Goal: Task Accomplishment & Management: Complete application form

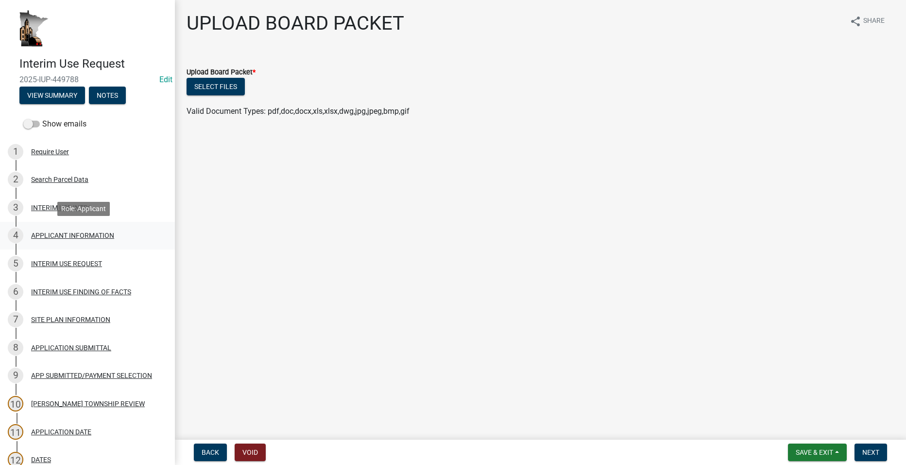
click at [86, 235] on div "APPLICANT INFORMATION" at bounding box center [72, 235] width 83 height 7
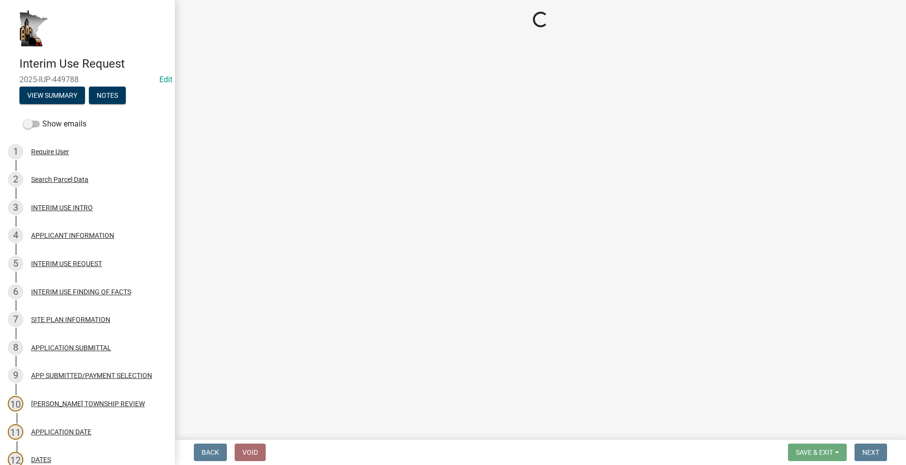
select select "a6ebd642-7a60-45b2-b886-40a169493c56"
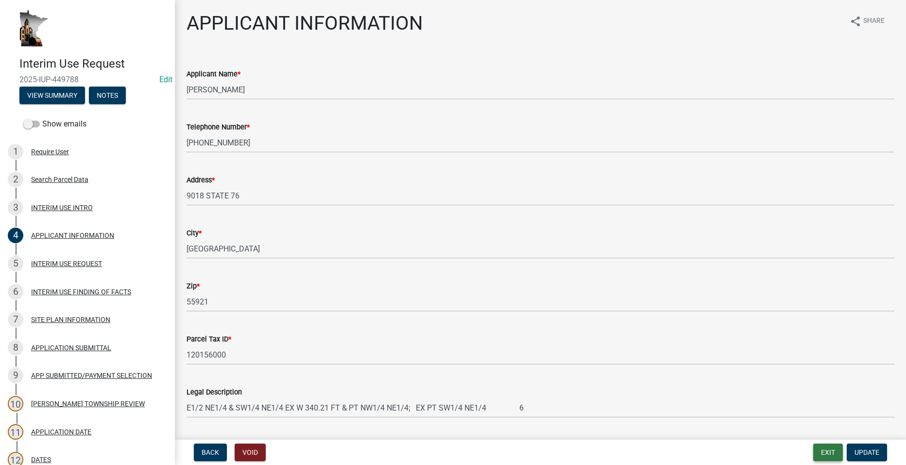
click at [821, 452] on button "Exit" at bounding box center [828, 451] width 30 height 17
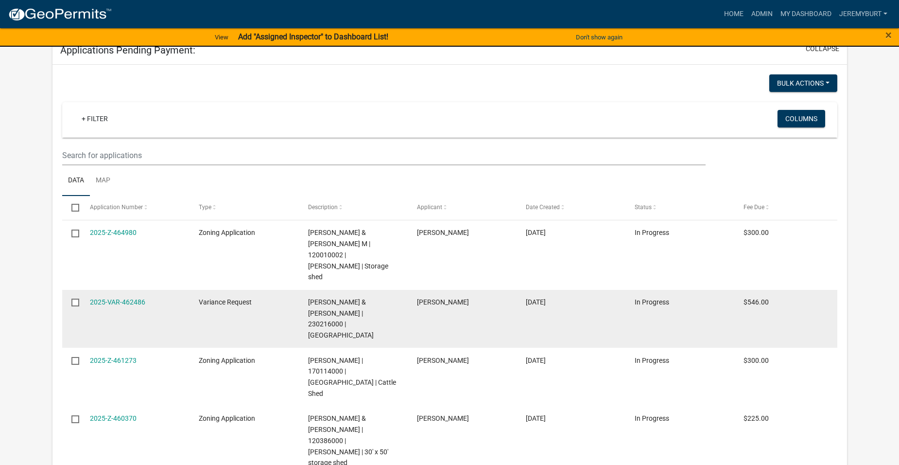
select select "1: 25"
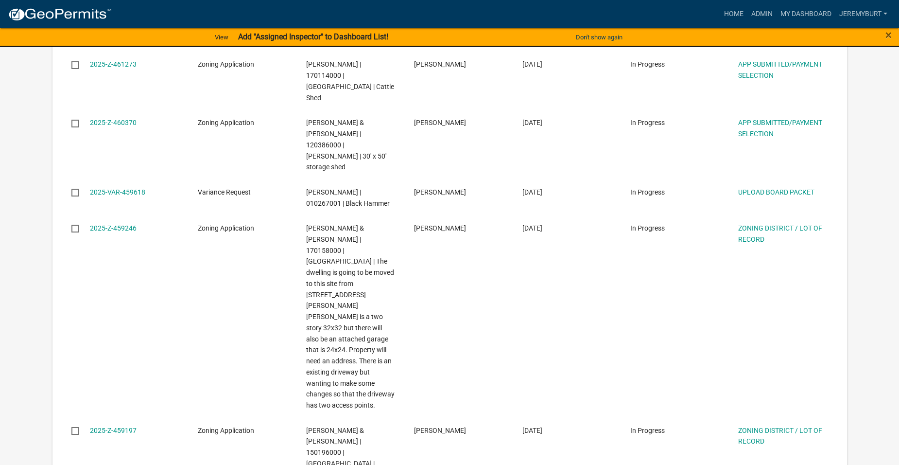
scroll to position [514, 0]
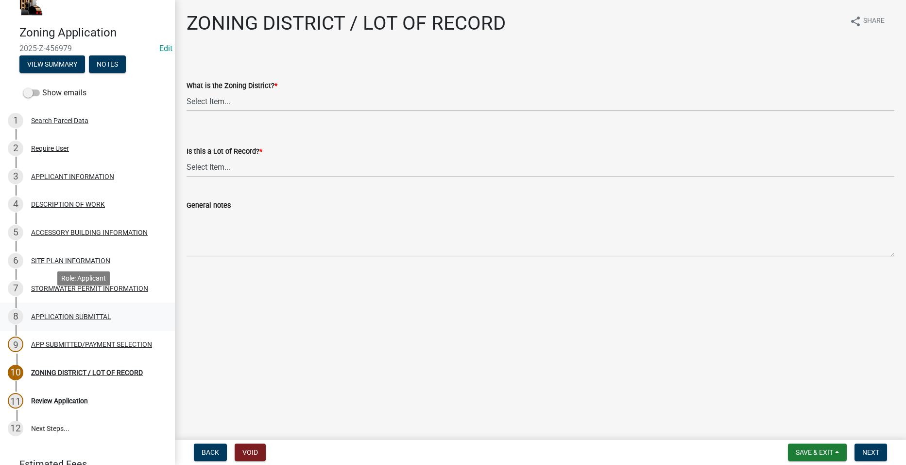
scroll to position [49, 0]
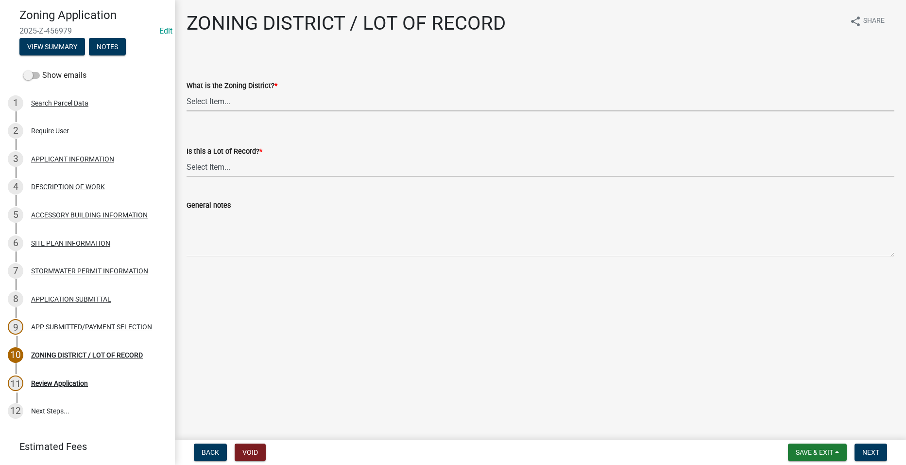
click at [215, 98] on select "Select Item... Agricultural Residential Other" at bounding box center [541, 101] width 708 height 20
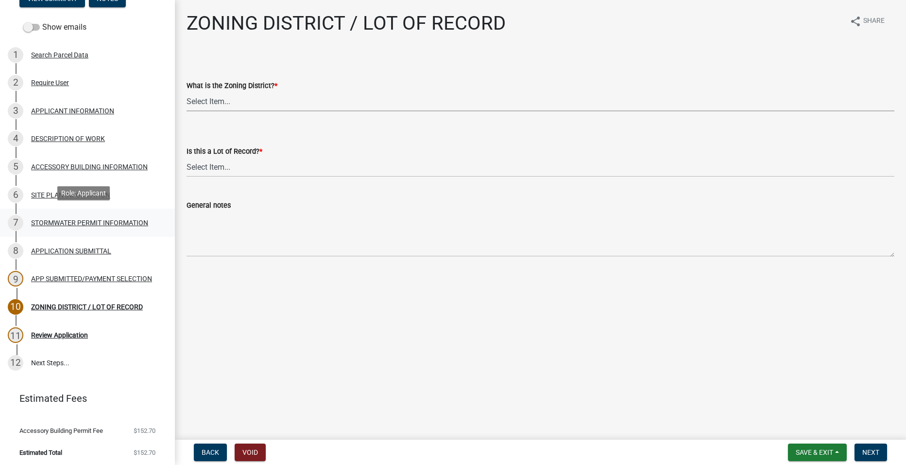
scroll to position [99, 0]
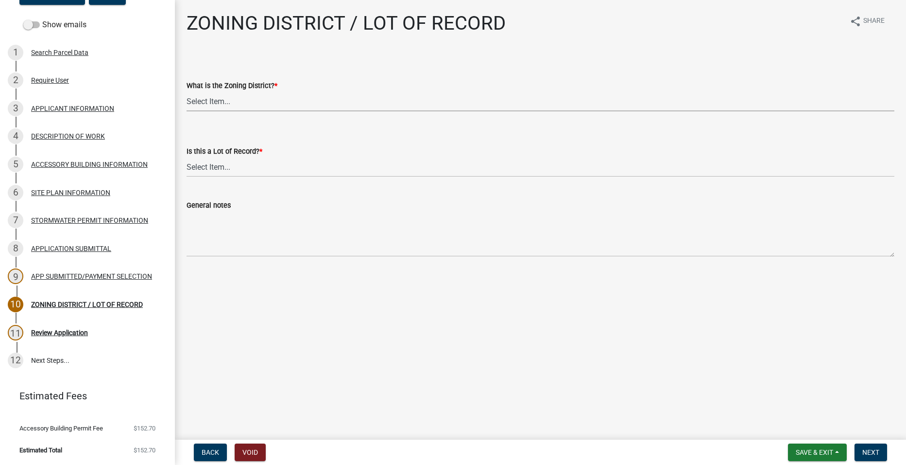
click at [231, 101] on select "Select Item... Agricultural Residential Other" at bounding box center [541, 101] width 708 height 20
click at [187, 91] on select "Select Item... Agricultural Residential Other" at bounding box center [541, 101] width 708 height 20
select select "4e40cecd-d56d-4d3a-a779-2c11c403f329"
click at [220, 165] on select "Select Item... Yes No, or cannot be determined" at bounding box center [541, 167] width 708 height 20
click at [220, 167] on select "Select Item... Yes No, or cannot be determined" at bounding box center [541, 167] width 708 height 20
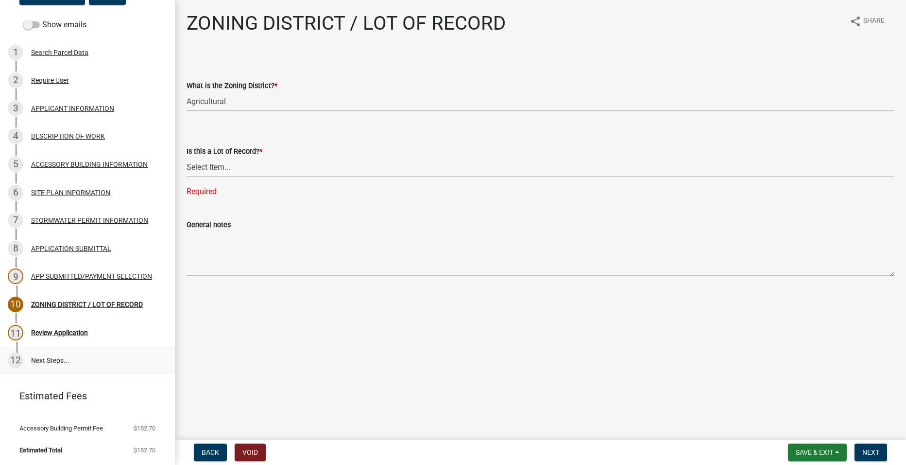
click at [37, 358] on link "12 Next Steps..." at bounding box center [87, 360] width 175 height 28
click at [42, 329] on div "Review Application" at bounding box center [59, 332] width 57 height 7
click at [214, 166] on select "Select Item... Yes No, or cannot be determined" at bounding box center [541, 167] width 708 height 20
click at [187, 157] on select "Select Item... Yes No, or cannot be determined" at bounding box center [541, 167] width 708 height 20
select select "8fe8ed3e-c0e1-408b-96fc-f68303b4ae81"
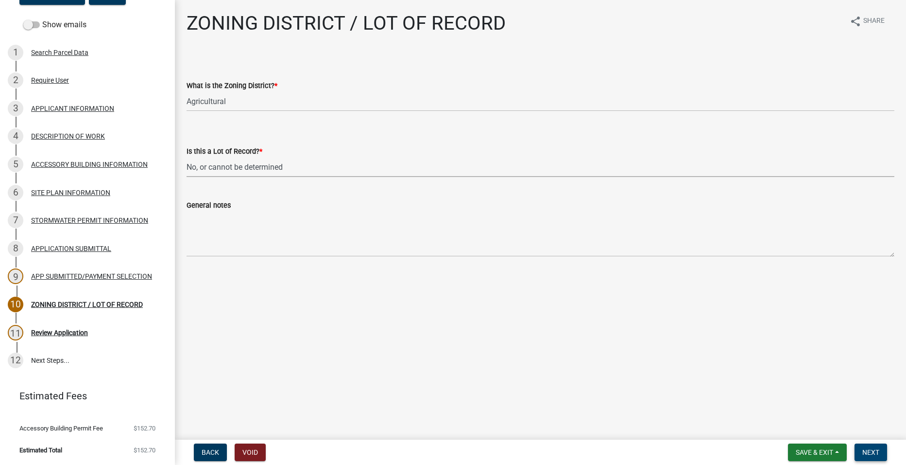
click at [868, 453] on span "Next" at bounding box center [871, 452] width 17 height 8
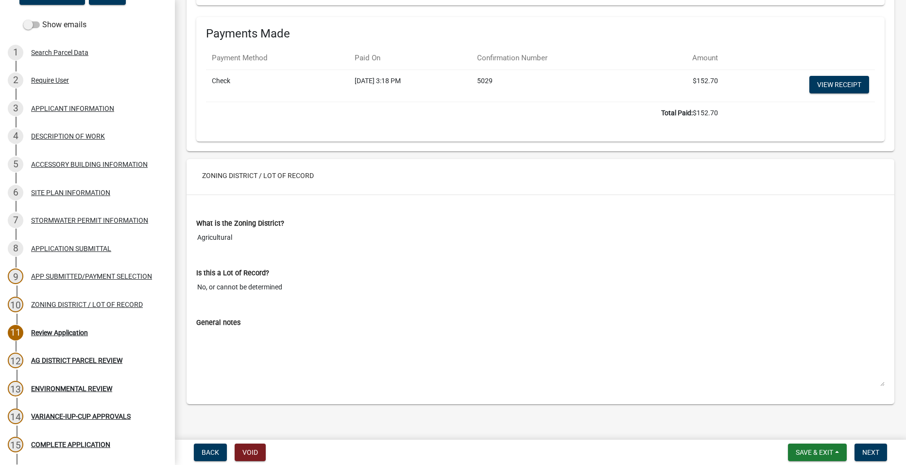
scroll to position [3519, 0]
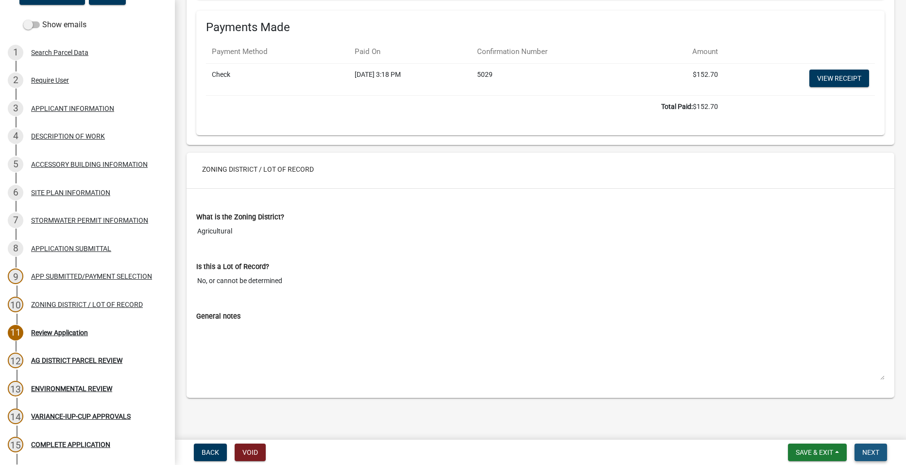
click at [866, 455] on span "Next" at bounding box center [871, 452] width 17 height 8
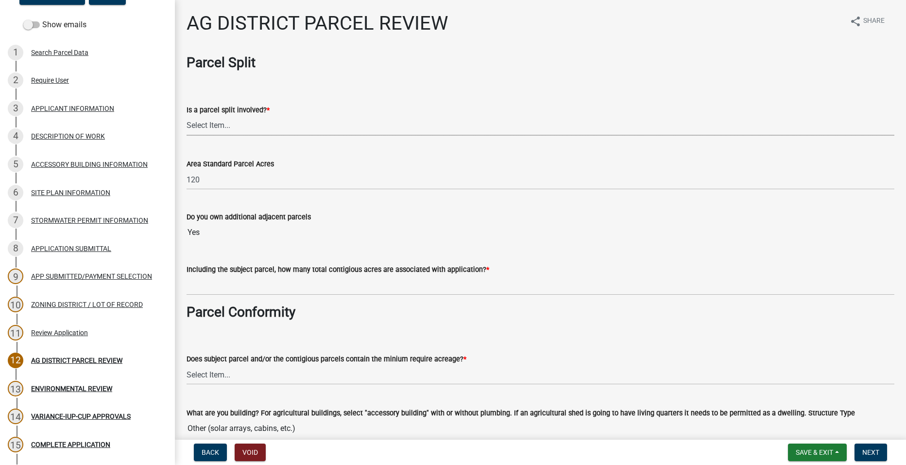
click at [210, 124] on select "Select Item... Yes No" at bounding box center [541, 126] width 708 height 20
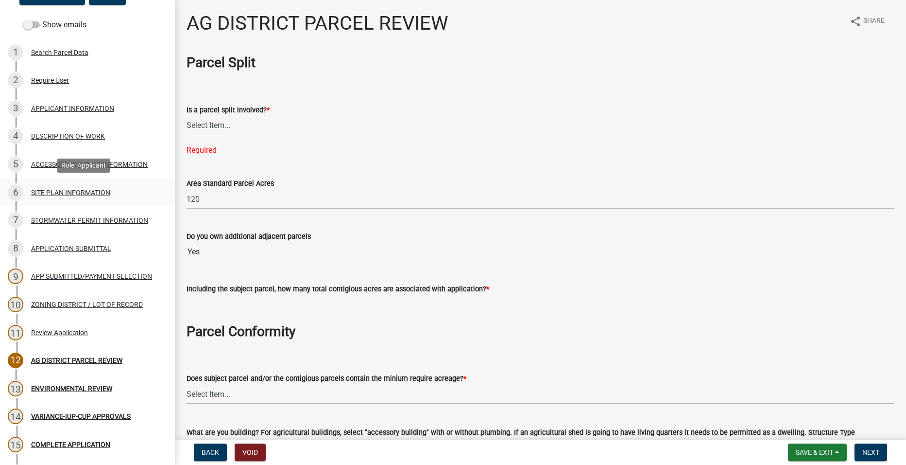
click at [78, 192] on div "SITE PLAN INFORMATION" at bounding box center [70, 192] width 79 height 7
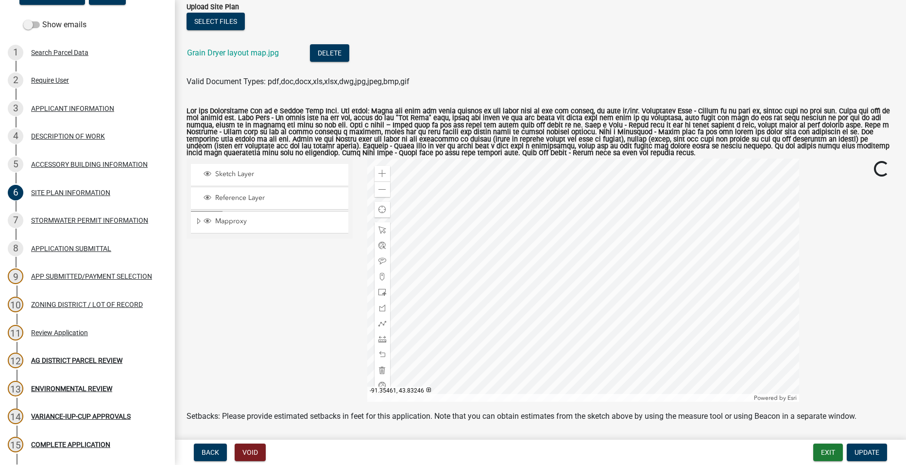
scroll to position [97, 0]
click at [62, 330] on div "Review Application" at bounding box center [59, 332] width 57 height 7
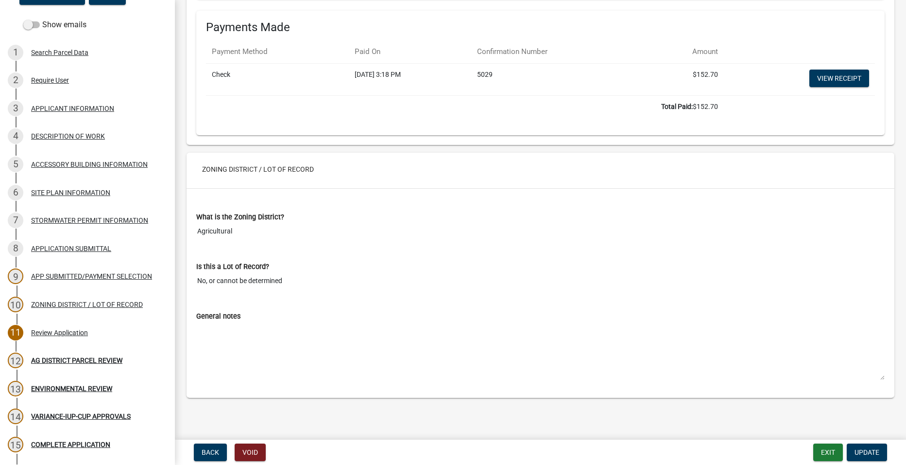
scroll to position [3519, 0]
click at [853, 451] on button "Update" at bounding box center [867, 451] width 40 height 17
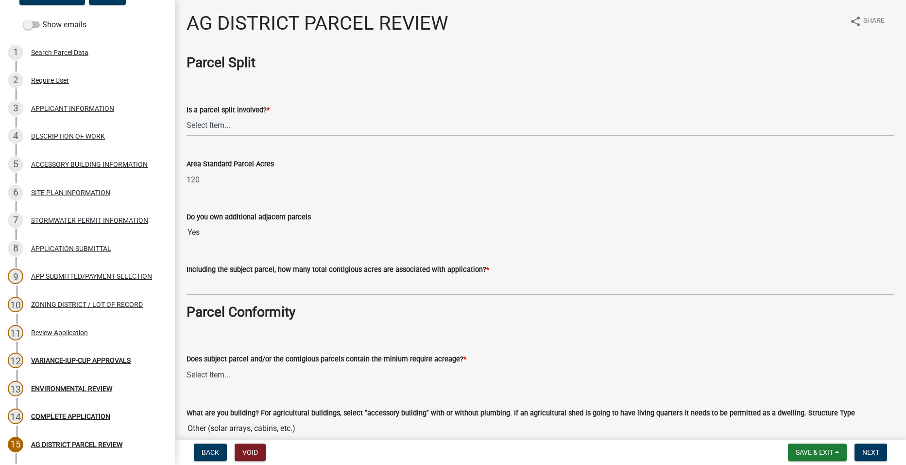
click at [220, 122] on select "Select Item... Yes No" at bounding box center [541, 126] width 708 height 20
click at [187, 116] on select "Select Item... Yes No" at bounding box center [541, 126] width 708 height 20
select select "fe23c68f-3976-40fb-92de-7ec6f88d0010"
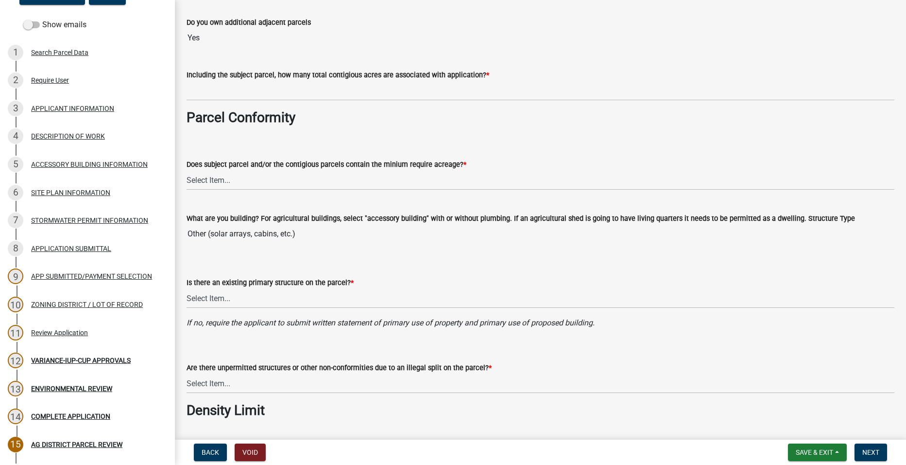
scroll to position [292, 0]
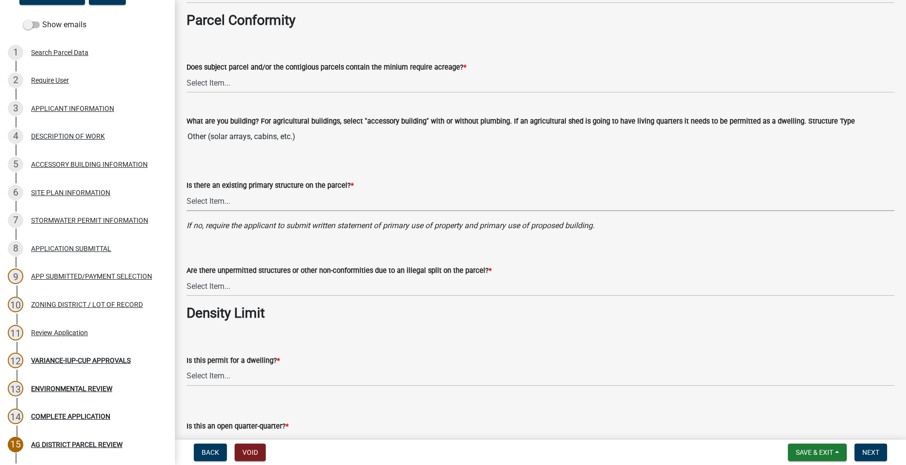
click at [248, 200] on select "Select Item... Yes No" at bounding box center [541, 201] width 708 height 20
click at [187, 191] on select "Select Item... Yes No" at bounding box center [541, 201] width 708 height 20
select select "e720d887-05b7-48e7-b675-04570e4c9f75"
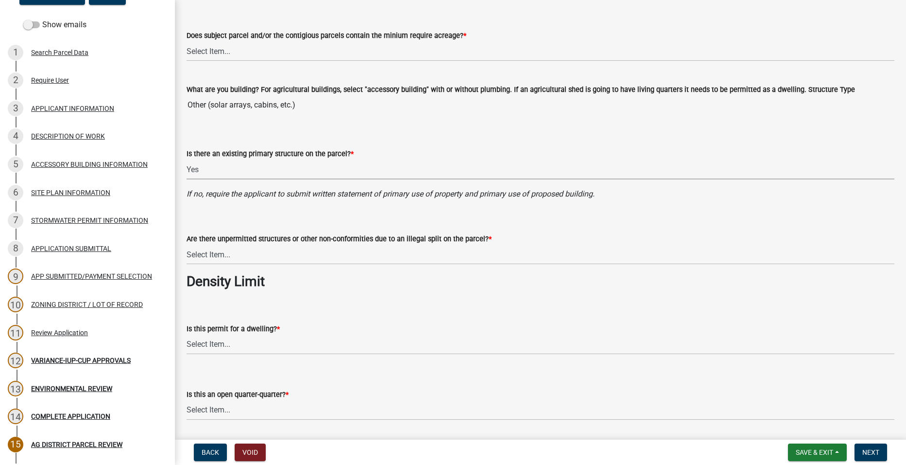
scroll to position [340, 0]
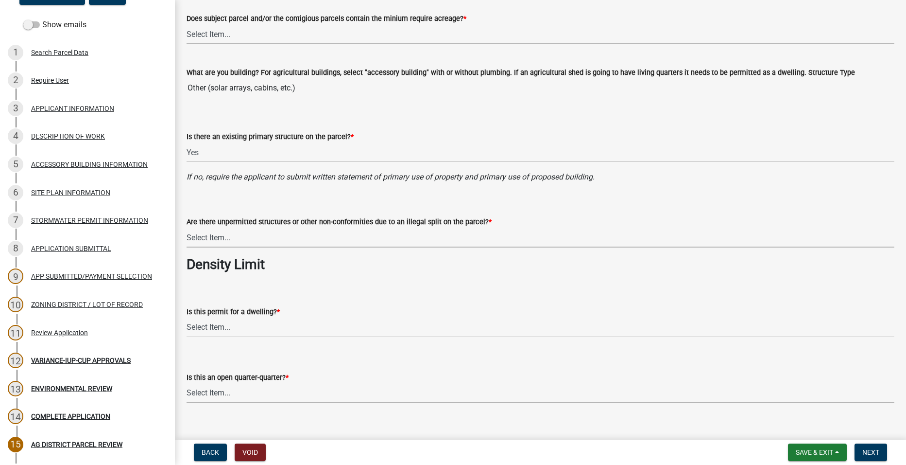
click at [268, 229] on select "Select Item... Yes No" at bounding box center [541, 237] width 708 height 20
click at [187, 227] on select "Select Item... Yes No" at bounding box center [541, 237] width 708 height 20
select select "3e342f75-9fb1-4b8c-bbeb-47cfa96347ca"
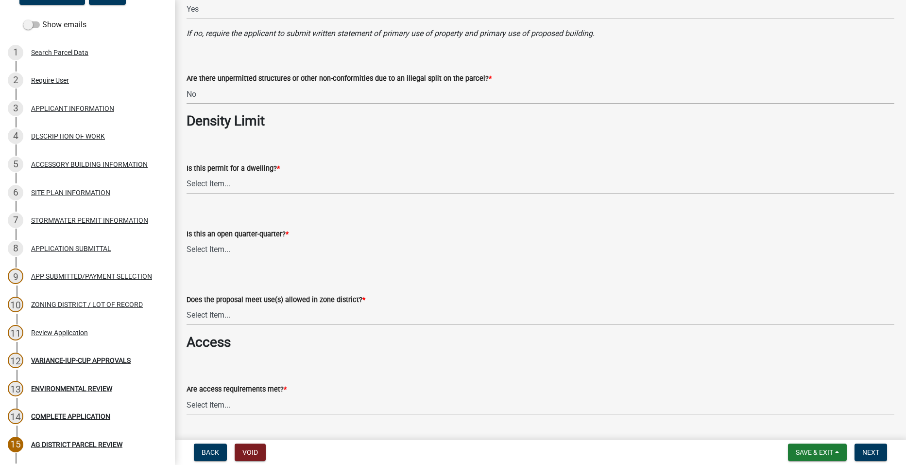
scroll to position [486, 0]
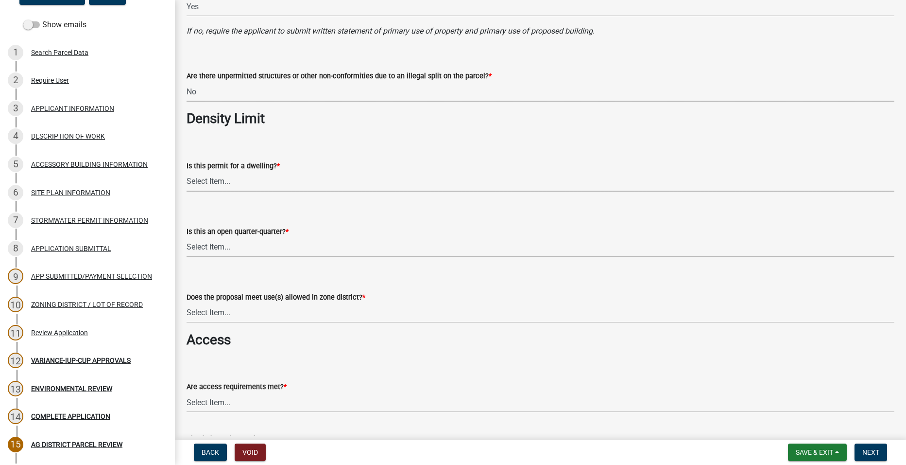
click at [246, 180] on select "Select Item... Yes No N/A" at bounding box center [541, 182] width 708 height 20
click at [187, 172] on select "Select Item... Yes No N/A" at bounding box center [541, 182] width 708 height 20
select select "c756e23e-ff22-4e58-8178-2621bc441b49"
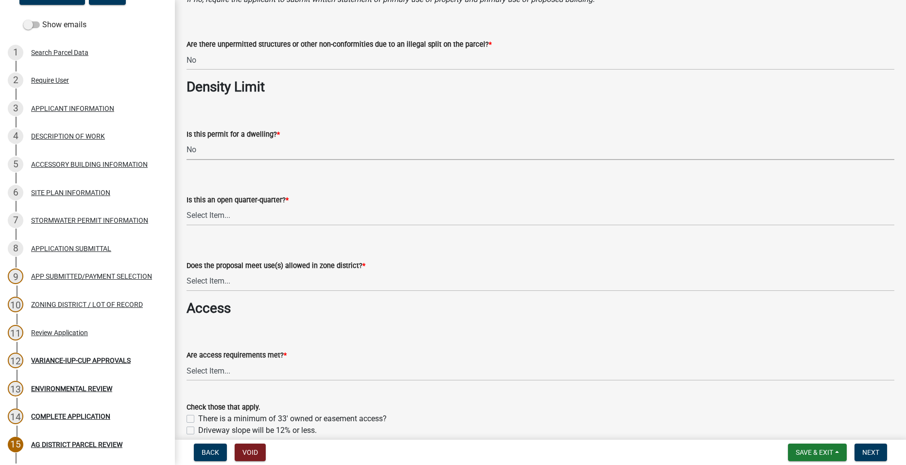
scroll to position [535, 0]
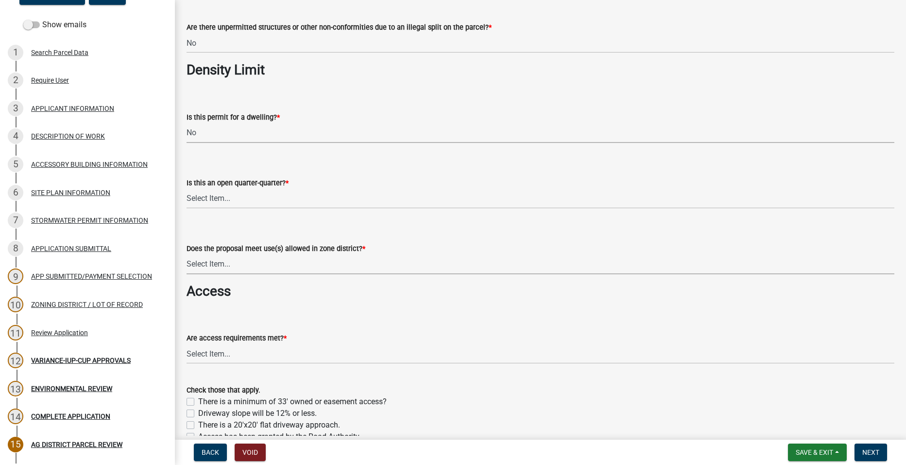
click at [269, 268] on select "Select Item... Yes, permitted use Yes, conditional use Yes, interim use Yes, ac…" at bounding box center [541, 264] width 708 height 20
click at [187, 254] on select "Select Item... Yes, permitted use Yes, conditional use Yes, interim use Yes, ac…" at bounding box center [541, 264] width 708 height 20
select select "a045efff-9645-47c6-b046-89cf1e905dd6"
click at [231, 197] on select "Select Item... Yes No NA" at bounding box center [541, 199] width 708 height 20
click at [187, 189] on select "Select Item... Yes No NA" at bounding box center [541, 199] width 708 height 20
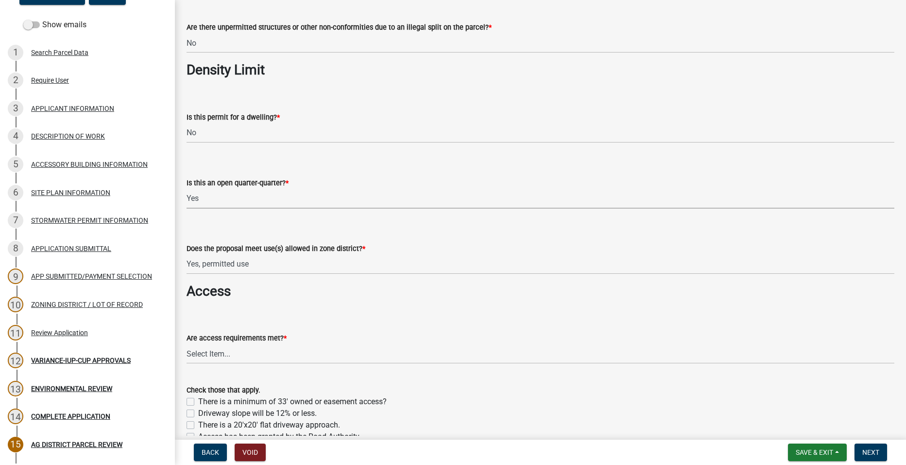
click at [209, 197] on select "Select Item... Yes No NA" at bounding box center [541, 199] width 708 height 20
click at [187, 189] on select "Select Item... Yes No NA" at bounding box center [541, 199] width 708 height 20
click at [214, 196] on select "Select Item... Yes No NA" at bounding box center [541, 199] width 708 height 20
click at [187, 189] on select "Select Item... Yes No NA" at bounding box center [541, 199] width 708 height 20
select select "93514e09-9993-4aea-b530-60a9708c3e74"
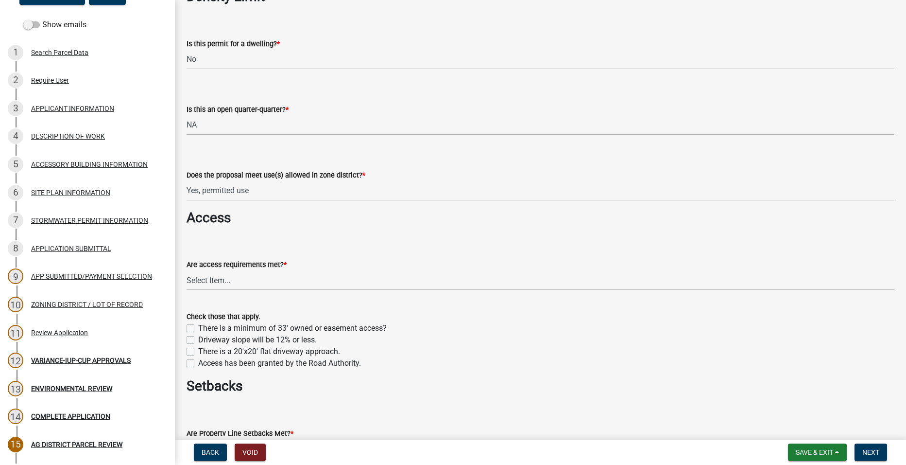
scroll to position [632, 0]
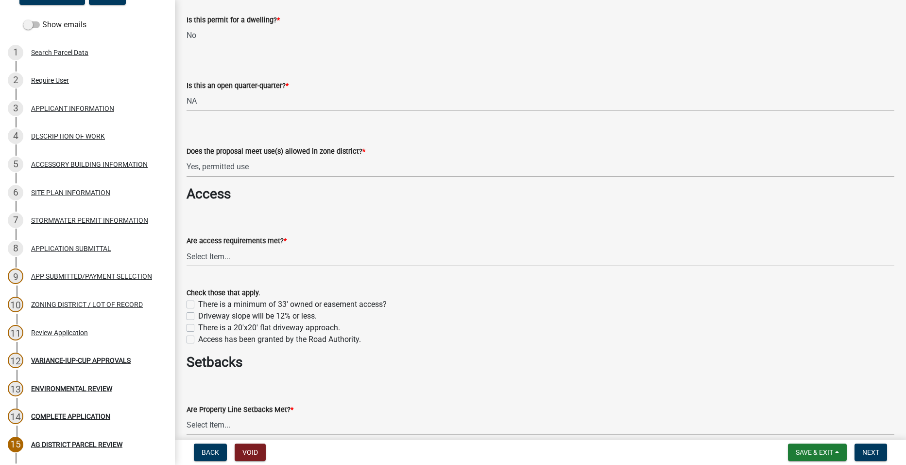
click at [327, 162] on select "Select Item... Yes, permitted use Yes, conditional use Yes, interim use Yes, ac…" at bounding box center [541, 167] width 708 height 20
click at [187, 157] on select "Select Item... Yes, permitted use Yes, conditional use Yes, interim use Yes, ac…" at bounding box center [541, 167] width 708 height 20
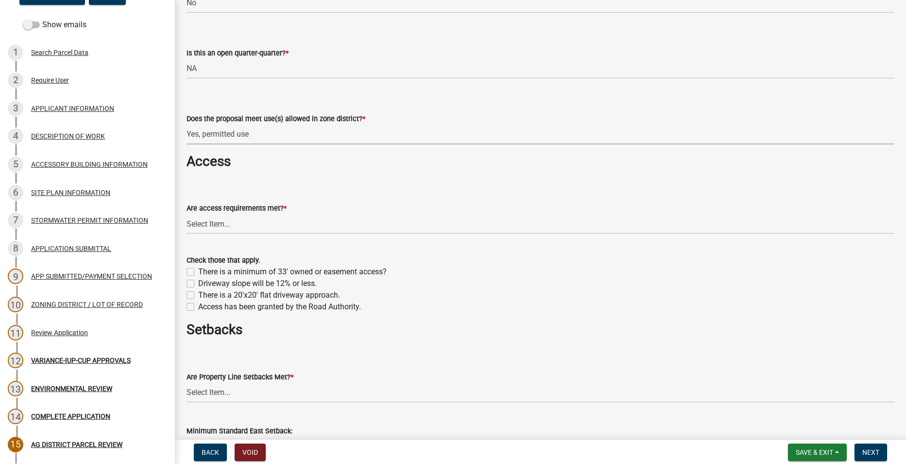
scroll to position [680, 0]
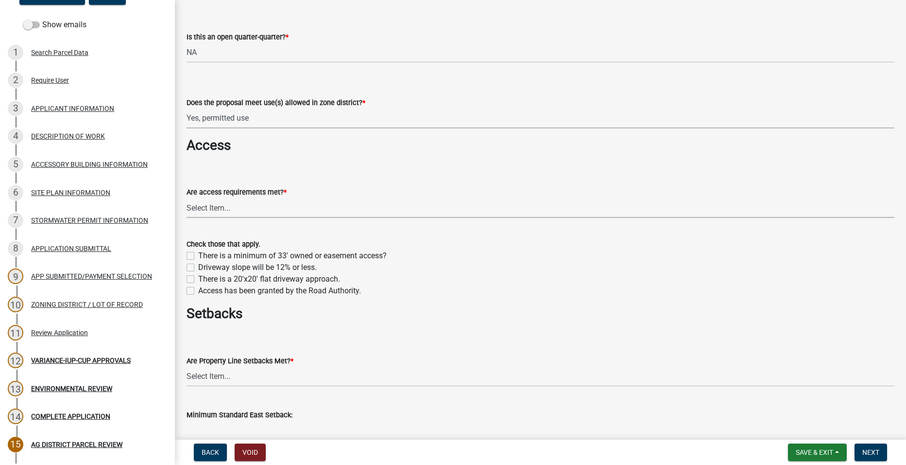
click at [236, 203] on select "Select Item... yes no N/A - No modifications to existing driveway are proposed." at bounding box center [541, 208] width 708 height 20
click at [187, 198] on select "Select Item... yes no N/A - No modifications to existing driveway are proposed." at bounding box center [541, 208] width 708 height 20
select select "aa1ca06f-8d34-4542-998d-1b6ccdc96445"
click at [198, 256] on label "There is a minimum of 33' owned or easement access?" at bounding box center [292, 256] width 189 height 12
click at [198, 256] on input "There is a minimum of 33' owned or easement access?" at bounding box center [201, 253] width 6 height 6
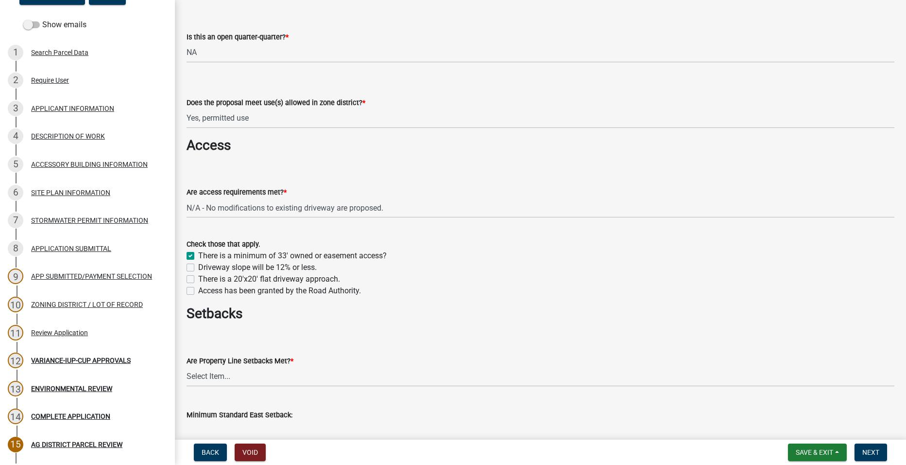
checkbox input "true"
checkbox input "false"
click at [198, 280] on label "There is a 20'x20' flat driveway approach." at bounding box center [269, 279] width 142 height 12
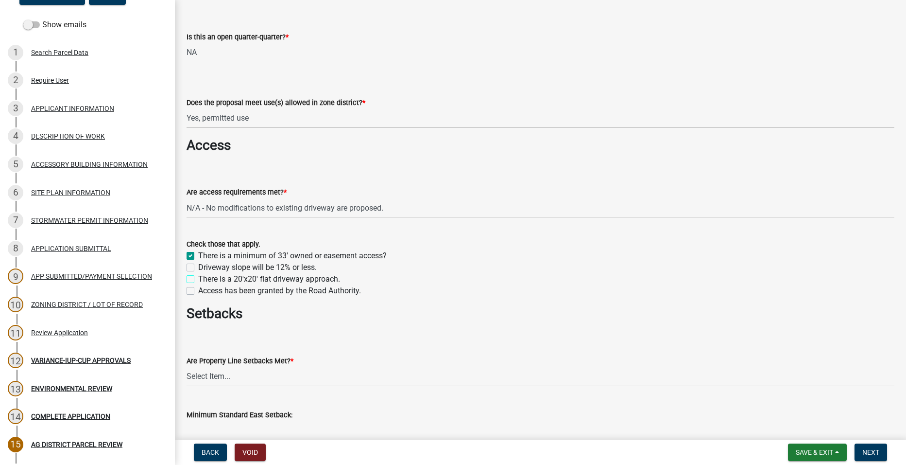
click at [198, 279] on input "There is a 20'x20' flat driveway approach." at bounding box center [201, 276] width 6 height 6
checkbox input "true"
checkbox input "false"
checkbox input "true"
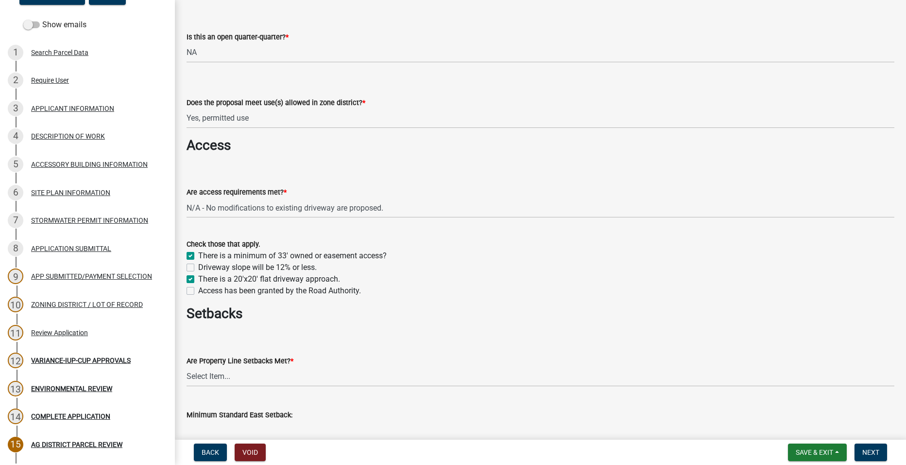
checkbox input "false"
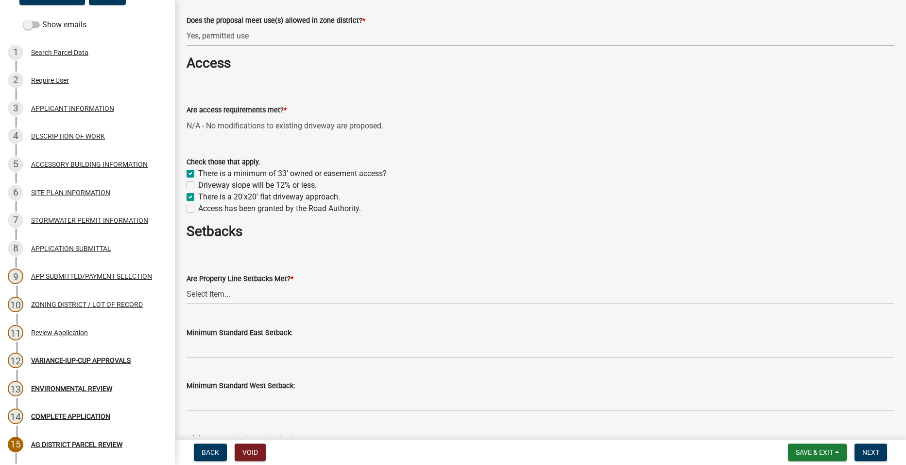
scroll to position [826, 0]
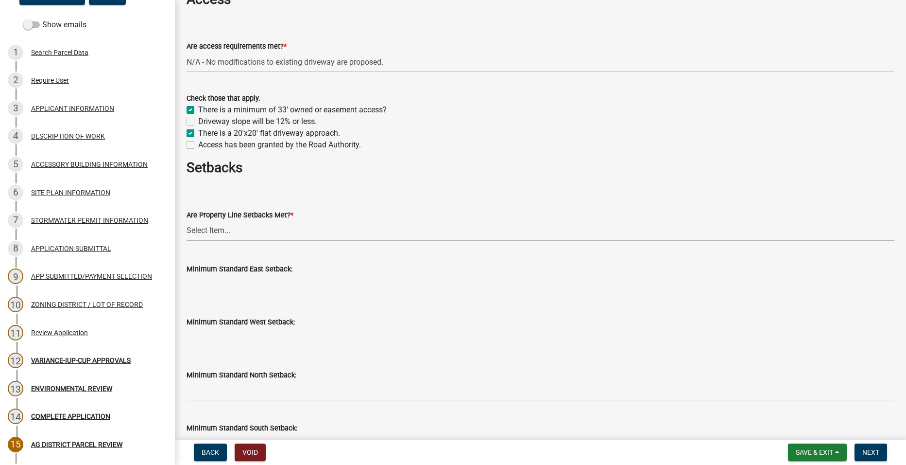
click at [223, 229] on select "Select Item... Yes No" at bounding box center [541, 231] width 708 height 20
click at [187, 221] on select "Select Item... Yes No" at bounding box center [541, 231] width 708 height 20
select select "f47993c2-143f-42b0-843f-88b20baa7a0f"
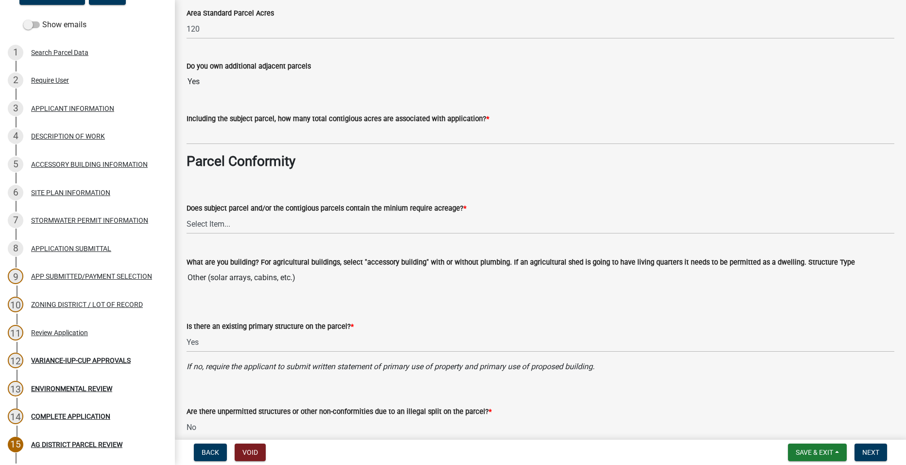
scroll to position [0, 0]
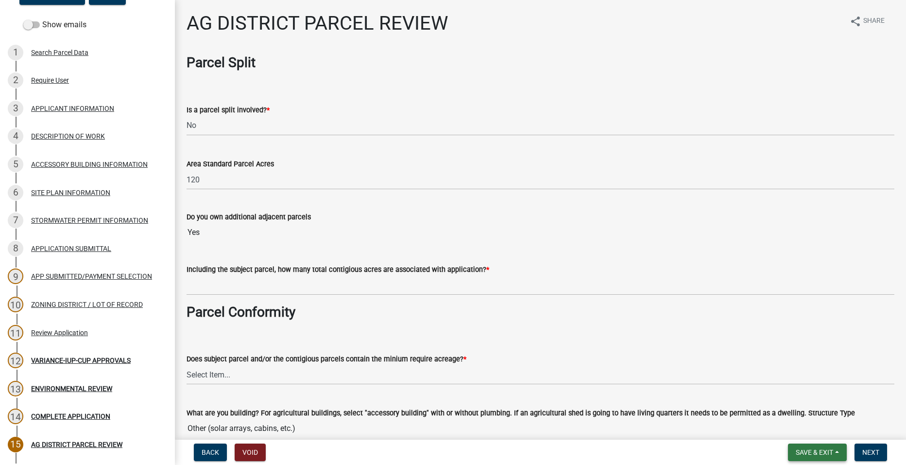
click at [817, 451] on span "Save & Exit" at bounding box center [814, 452] width 37 height 8
click at [798, 406] on button "Save" at bounding box center [808, 403] width 78 height 23
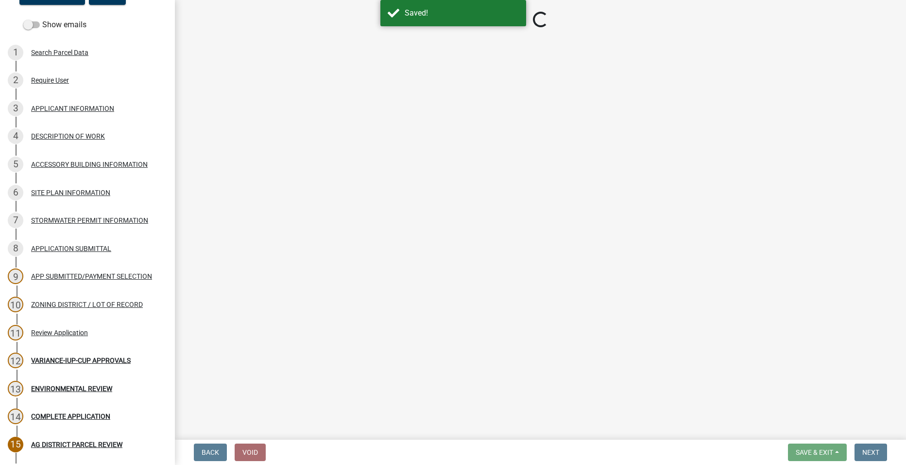
select select "fe23c68f-3976-40fb-92de-7ec6f88d0010"
select select "e720d887-05b7-48e7-b675-04570e4c9f75"
select select "3e342f75-9fb1-4b8c-bbeb-47cfa96347ca"
select select "c756e23e-ff22-4e58-8178-2621bc441b49"
select select "93514e09-9993-4aea-b530-60a9708c3e74"
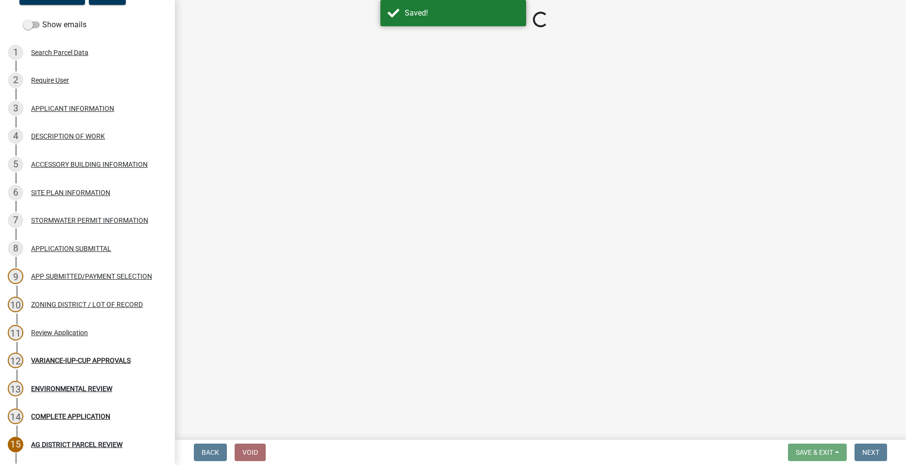
select select "a045efff-9645-47c6-b046-89cf1e905dd6"
select select "aa1ca06f-8d34-4542-998d-1b6ccdc96445"
select select "f47993c2-143f-42b0-843f-88b20baa7a0f"
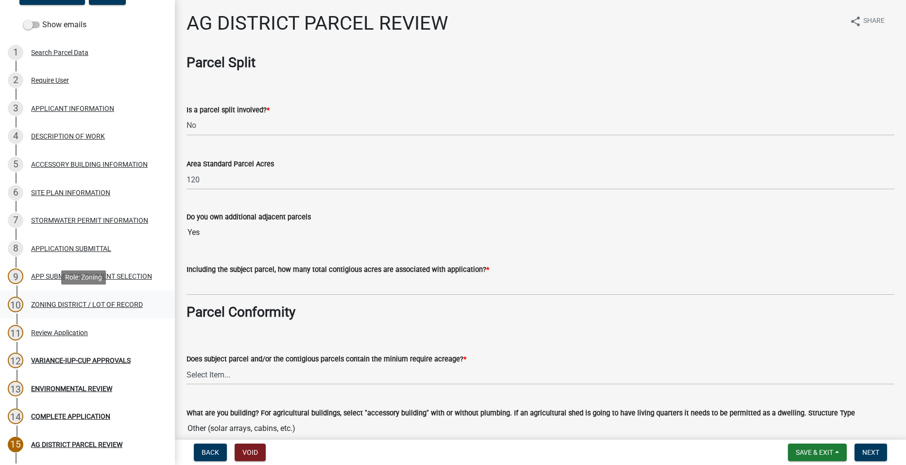
click at [55, 305] on div "ZONING DISTRICT / LOT OF RECORD" at bounding box center [87, 304] width 112 height 7
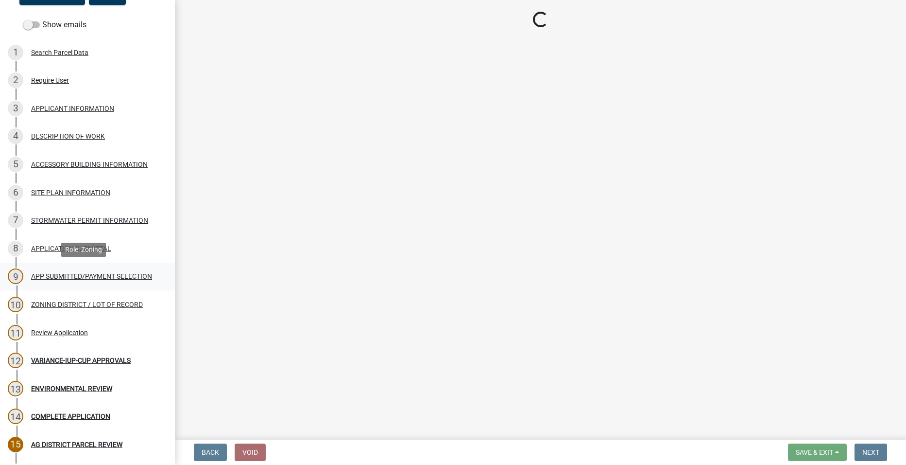
click at [42, 274] on div "APP SUBMITTED/PAYMENT SELECTION" at bounding box center [91, 276] width 121 height 7
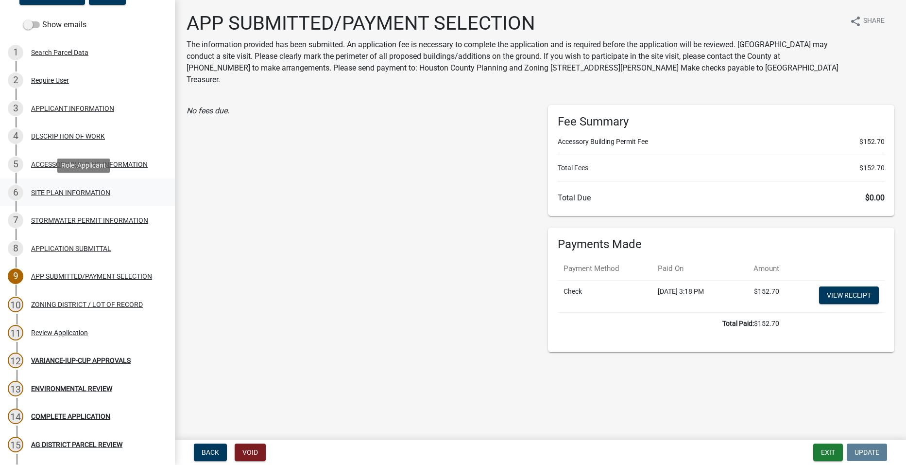
click at [47, 192] on div "SITE PLAN INFORMATION" at bounding box center [70, 192] width 79 height 7
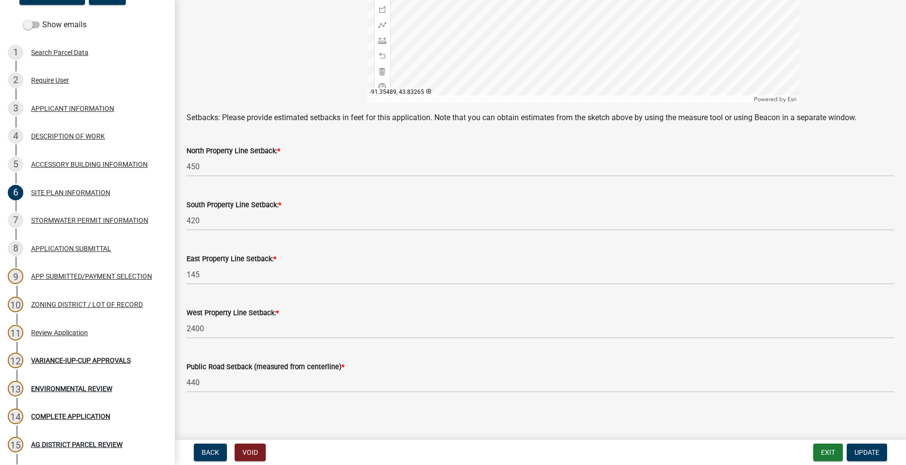
scroll to position [398, 0]
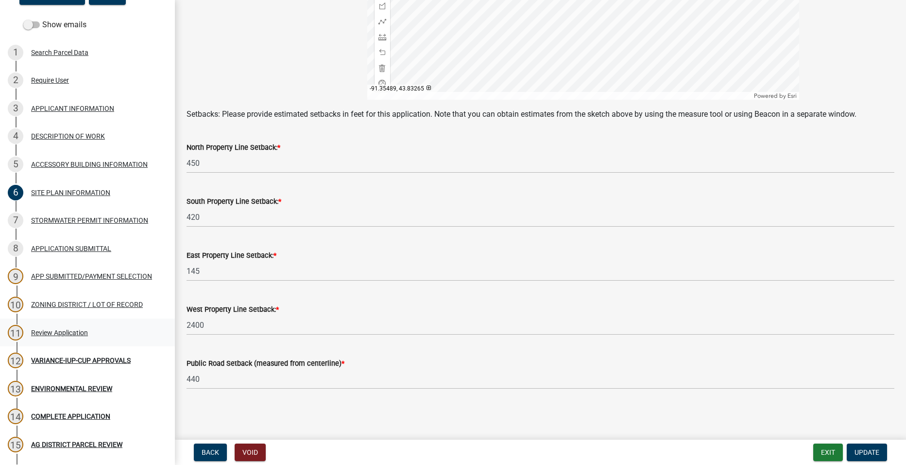
click at [58, 329] on div "Review Application" at bounding box center [59, 332] width 57 height 7
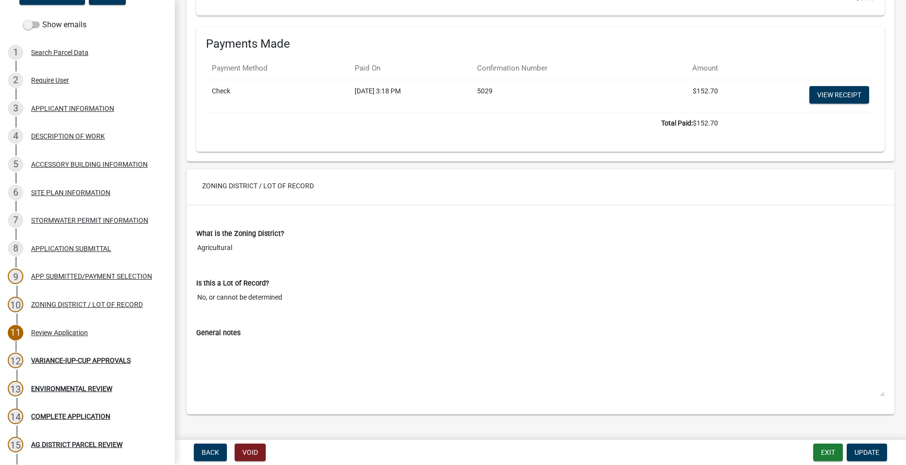
scroll to position [3519, 0]
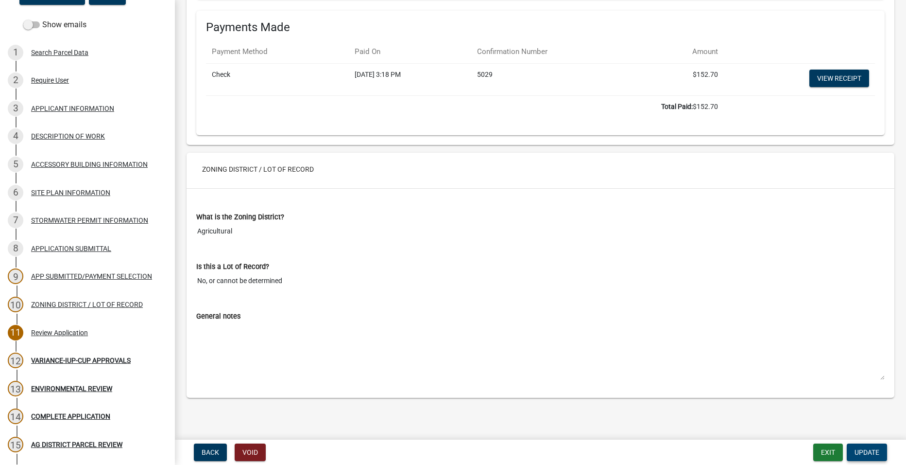
click at [857, 447] on button "Update" at bounding box center [867, 451] width 40 height 17
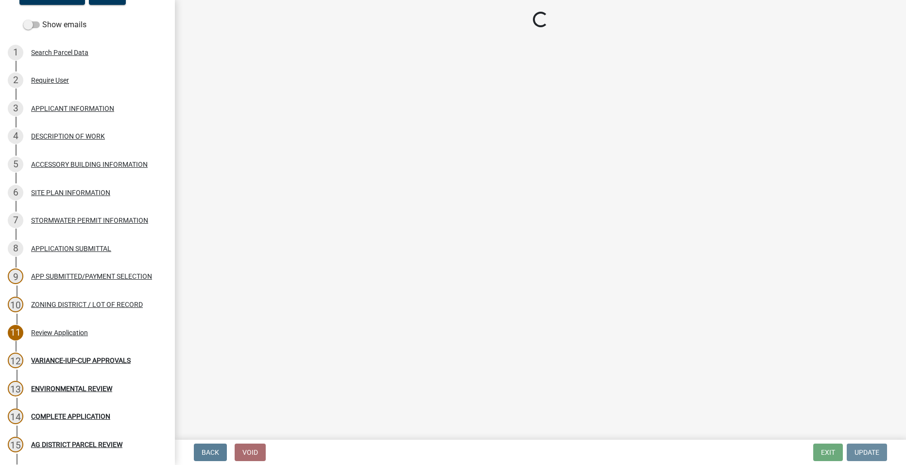
scroll to position [0, 0]
select select "fe23c68f-3976-40fb-92de-7ec6f88d0010"
select select "e720d887-05b7-48e7-b675-04570e4c9f75"
select select "3e342f75-9fb1-4b8c-bbeb-47cfa96347ca"
select select "c756e23e-ff22-4e58-8178-2621bc441b49"
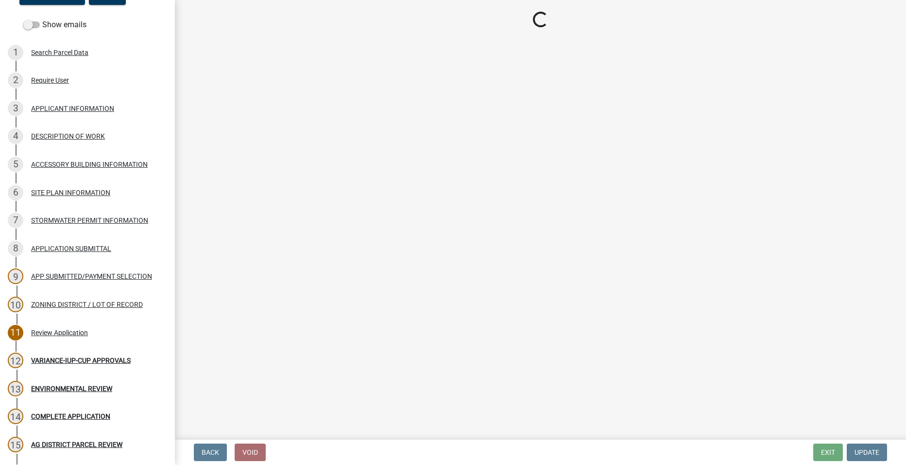
select select "93514e09-9993-4aea-b530-60a9708c3e74"
select select "a045efff-9645-47c6-b046-89cf1e905dd6"
select select "aa1ca06f-8d34-4542-998d-1b6ccdc96445"
select select "f47993c2-143f-42b0-843f-88b20baa7a0f"
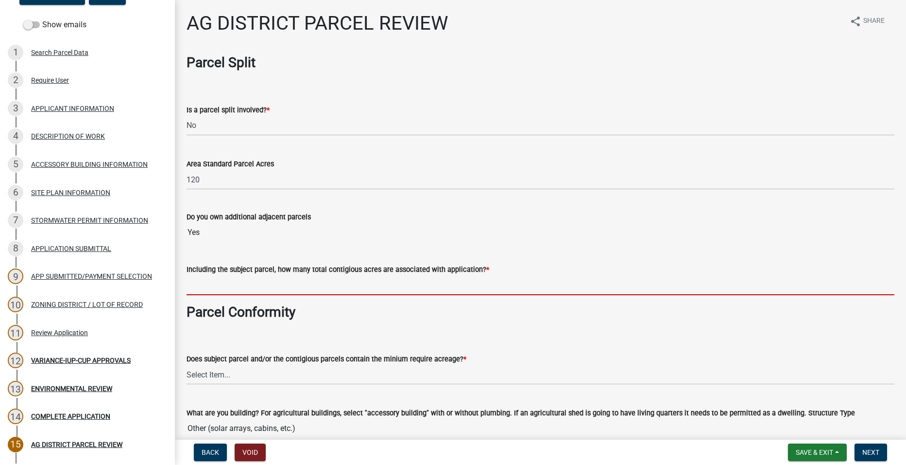
click at [372, 289] on input "text" at bounding box center [541, 285] width 708 height 20
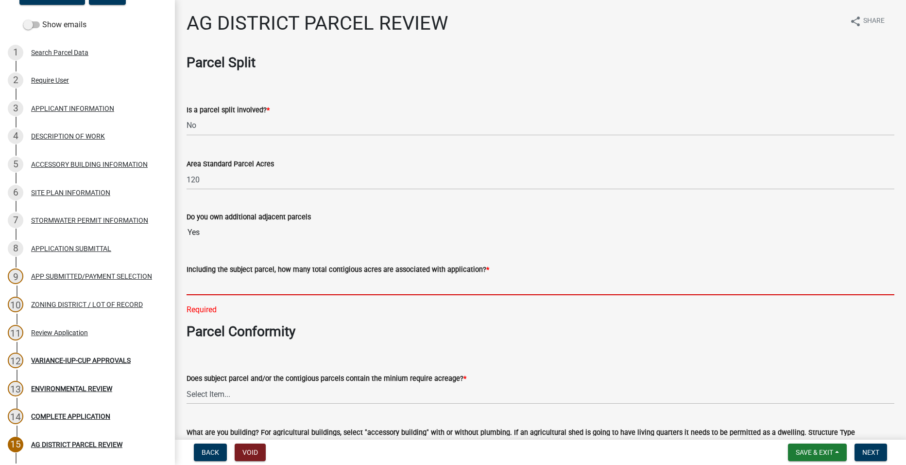
click at [226, 284] on input "text" at bounding box center [541, 285] width 708 height 20
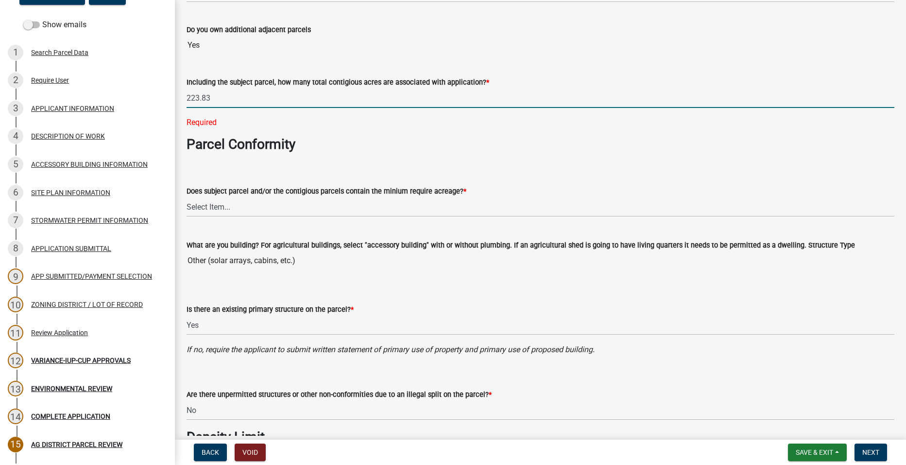
scroll to position [194, 0]
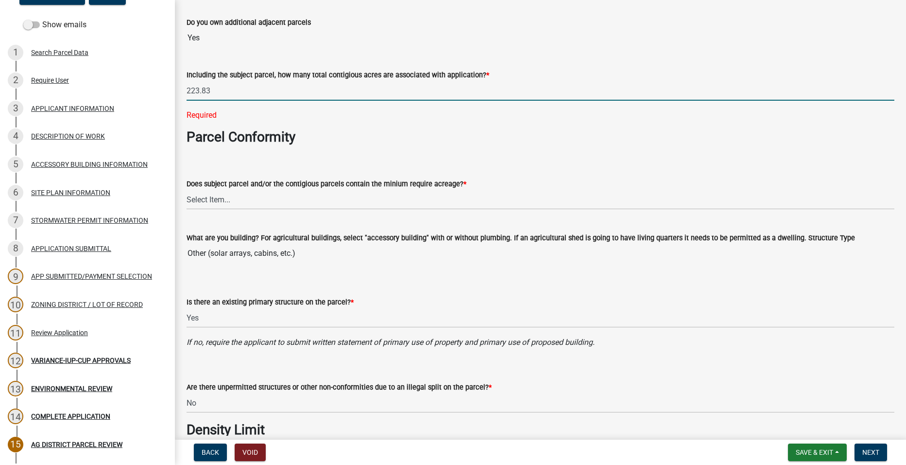
type input "223.83"
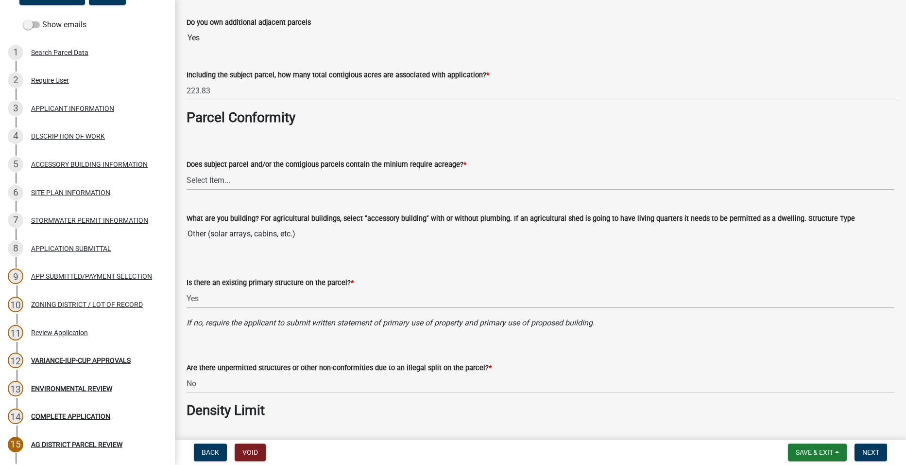
click at [328, 195] on wm-data-entity-input "Does subject parcel and/or the contigious parcels contain the minium require ac…" at bounding box center [541, 166] width 708 height 66
click at [187, 170] on select "Select Item... Yes, for a dwelling, 40 or more acres with one or more acres con…" at bounding box center [541, 180] width 708 height 20
select select "b48fe14e-3327-4657-9cad-e69f0ec06152"
click at [228, 336] on div "Are there unpermitted structures or other non-conformities due to an illegal sp…" at bounding box center [541, 364] width 708 height 57
click at [257, 196] on wm-data-entity-input "Does subject parcel and/or the contigious parcels contain the minium require ac…" at bounding box center [541, 166] width 708 height 66
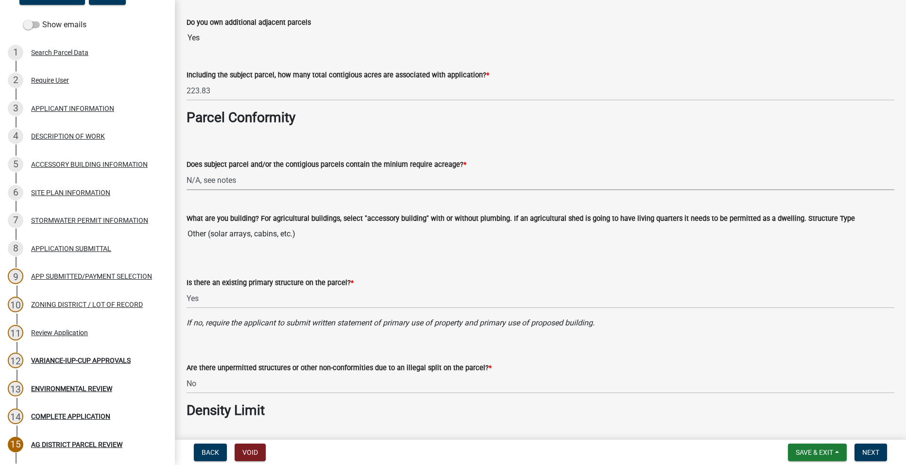
click at [270, 180] on select "Select Item... Yes, for a dwelling, 40 or more acres with one or more acres con…" at bounding box center [541, 180] width 708 height 20
click at [247, 176] on select "Select Item... Yes, for a dwelling, 40 or more acres with one or more acres con…" at bounding box center [541, 180] width 708 height 20
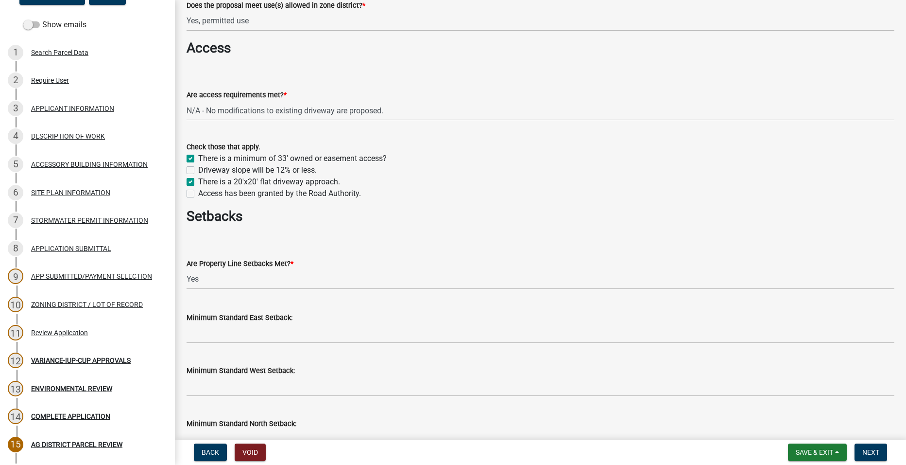
scroll to position [826, 0]
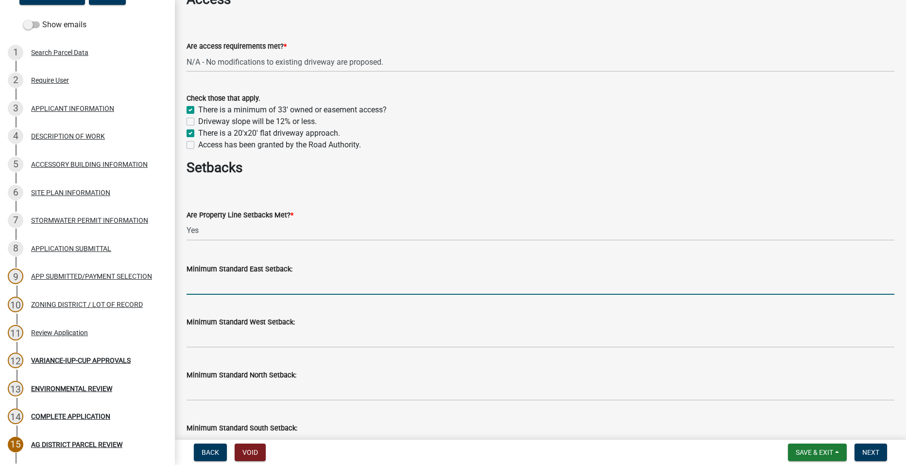
click at [221, 292] on input "Minimum Standard East Setback:" at bounding box center [541, 285] width 708 height 20
type input "50"
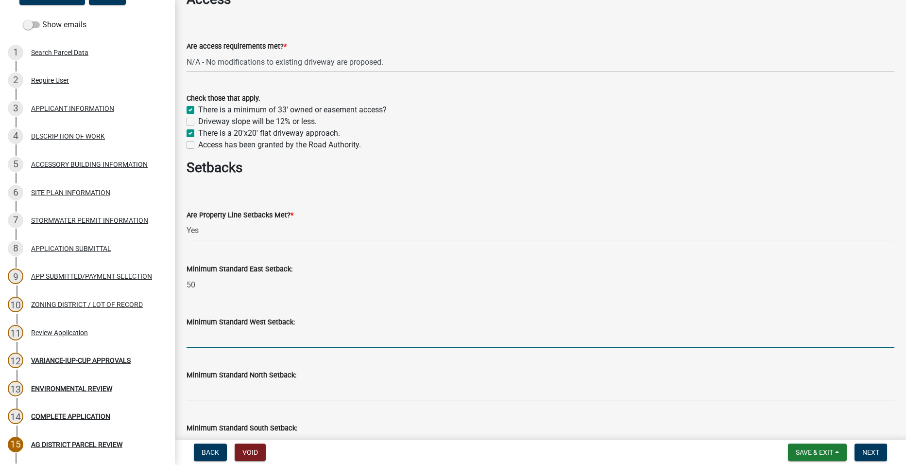
click at [235, 341] on input "Minimum Standard West Setback:" at bounding box center [541, 338] width 708 height 20
type input "50"
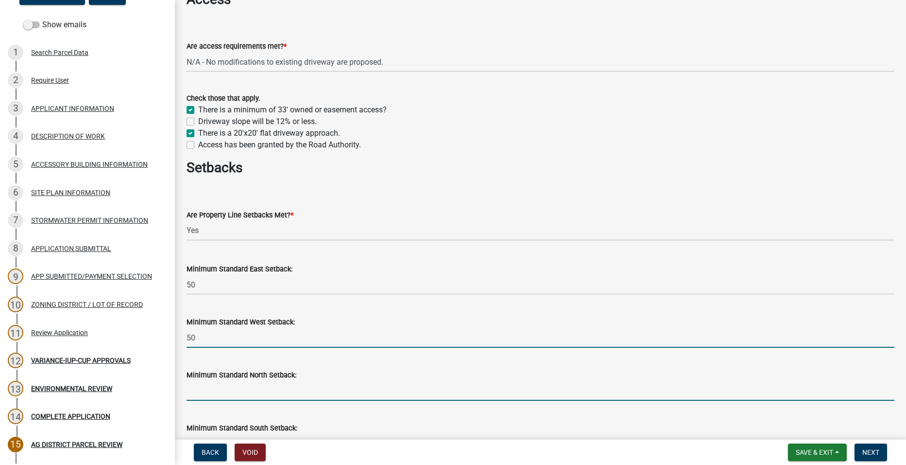
click at [224, 392] on input "Minimum Standard North Setback:" at bounding box center [541, 390] width 708 height 20
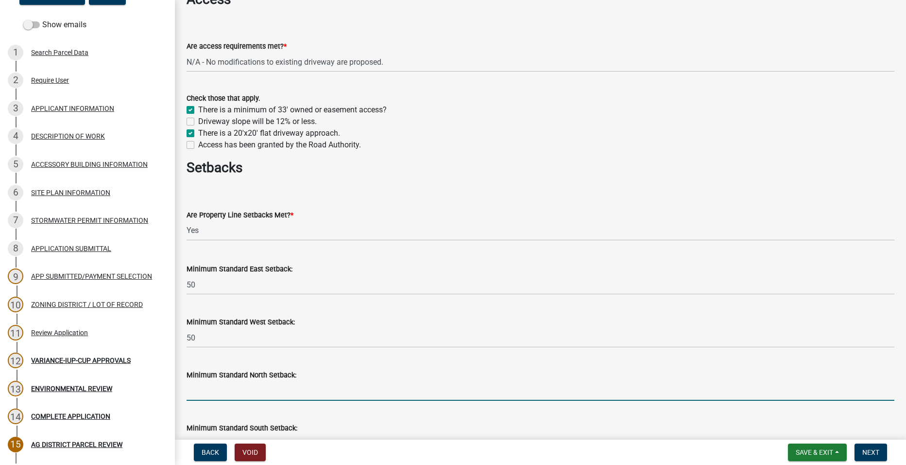
type input "50"
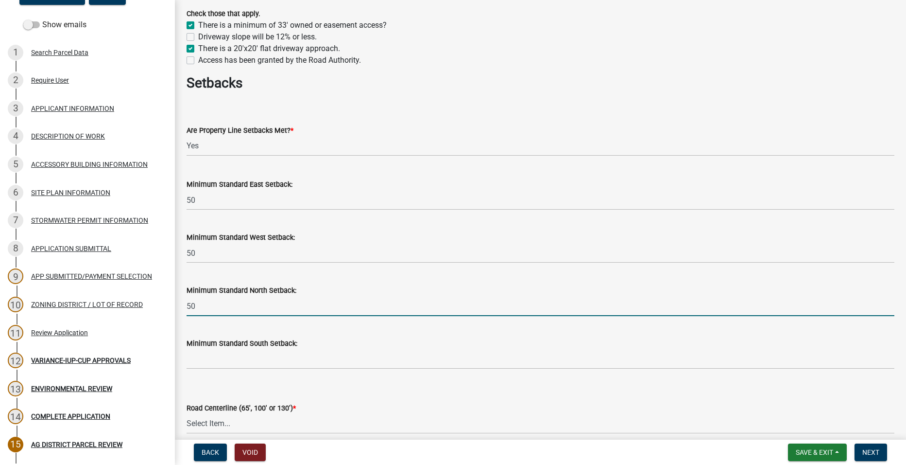
scroll to position [923, 0]
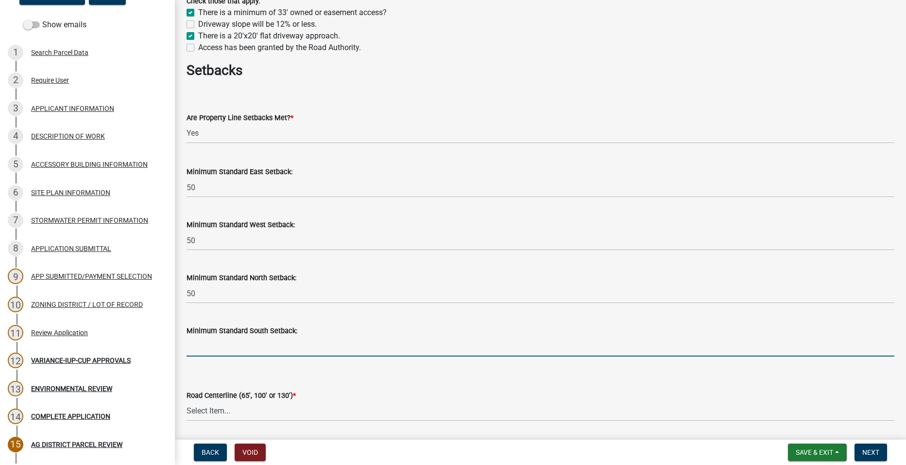
click at [219, 351] on input "Minimum Standard South Setback:" at bounding box center [541, 346] width 708 height 20
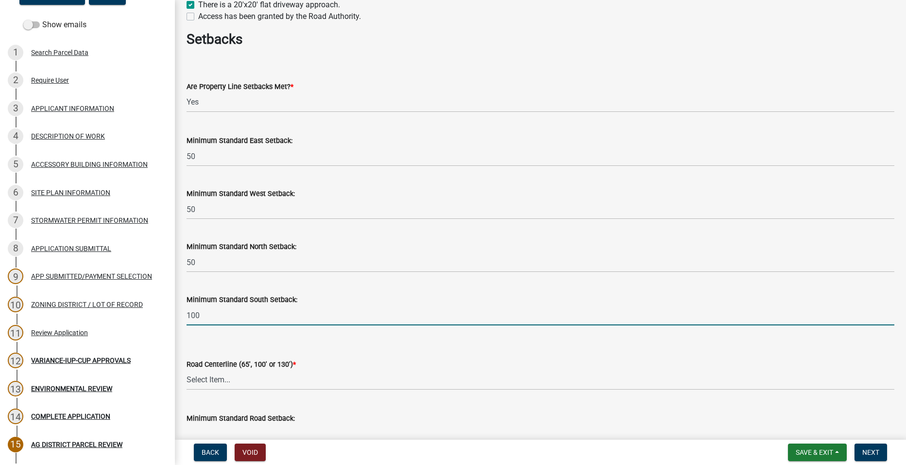
scroll to position [972, 0]
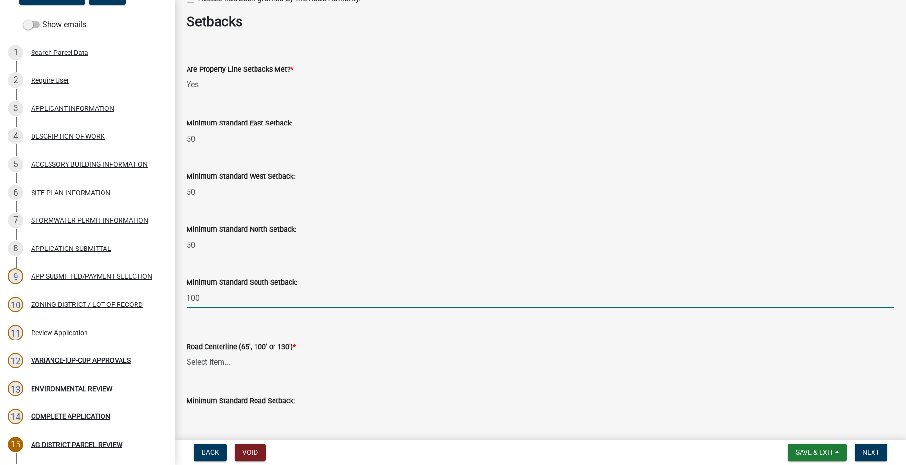
type input "100"
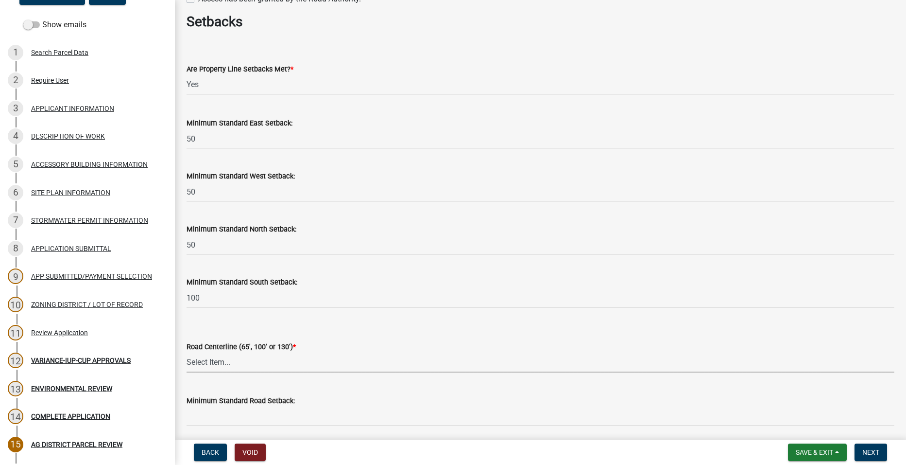
click at [235, 362] on select "Select Item... Yes No" at bounding box center [541, 362] width 708 height 20
click at [187, 352] on select "Select Item... Yes No" at bounding box center [541, 362] width 708 height 20
select select "010a36e8-78ab-47dd-88f8-ccc0edf139b8"
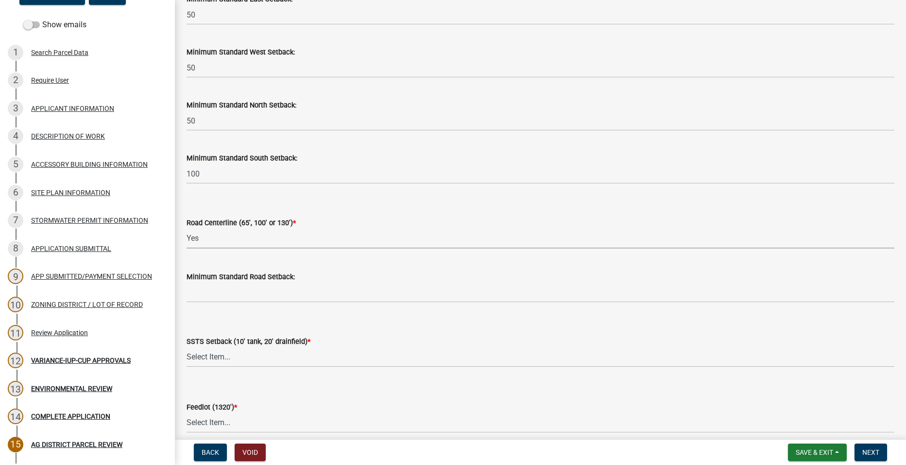
scroll to position [1118, 0]
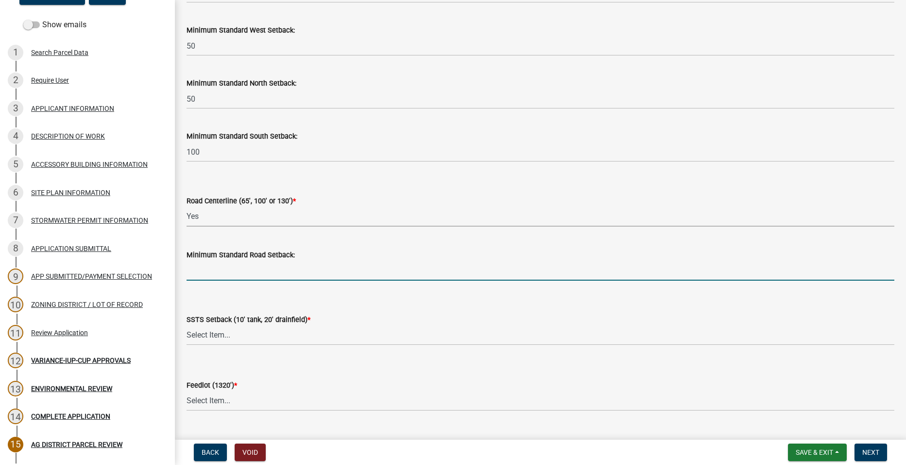
click at [261, 272] on input "Minimum Standard Road Setback:" at bounding box center [541, 270] width 708 height 20
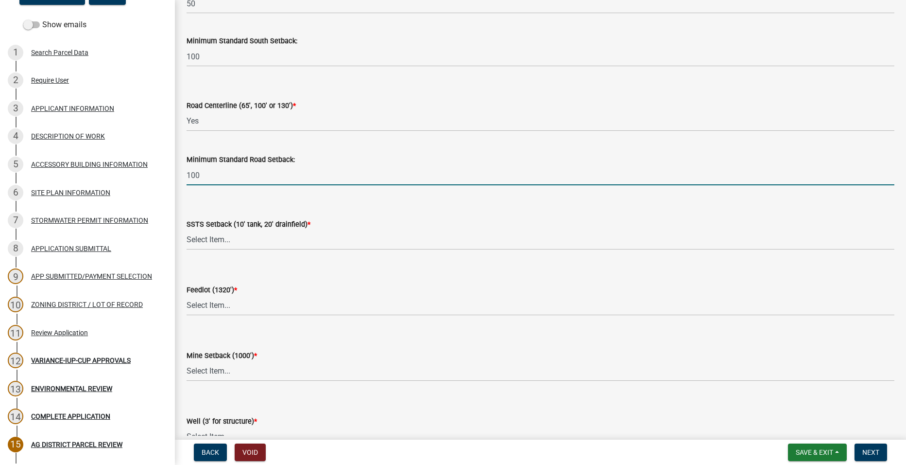
scroll to position [1215, 0]
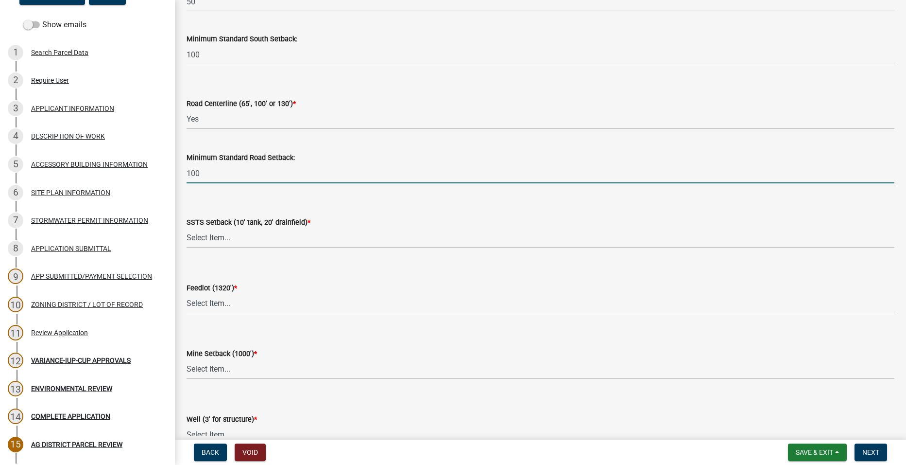
type input "100"
click at [215, 238] on select "Select Item... Yes No N/A" at bounding box center [541, 238] width 708 height 20
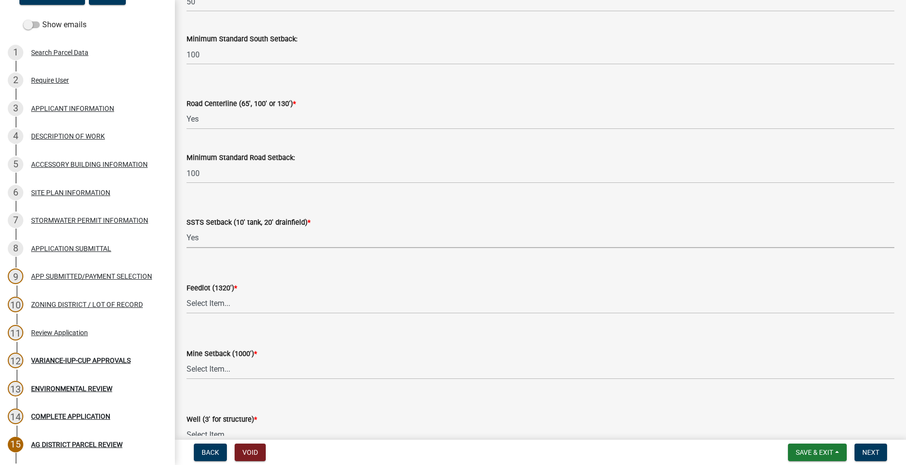
click at [187, 228] on select "Select Item... Yes No N/A" at bounding box center [541, 238] width 708 height 20
select select "617636dc-6122-45c9-991a-bd8b90cb2b24"
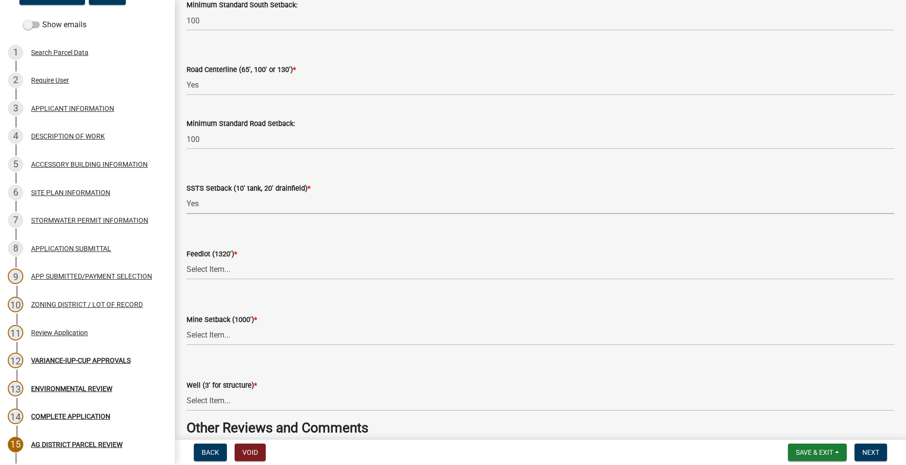
scroll to position [1263, 0]
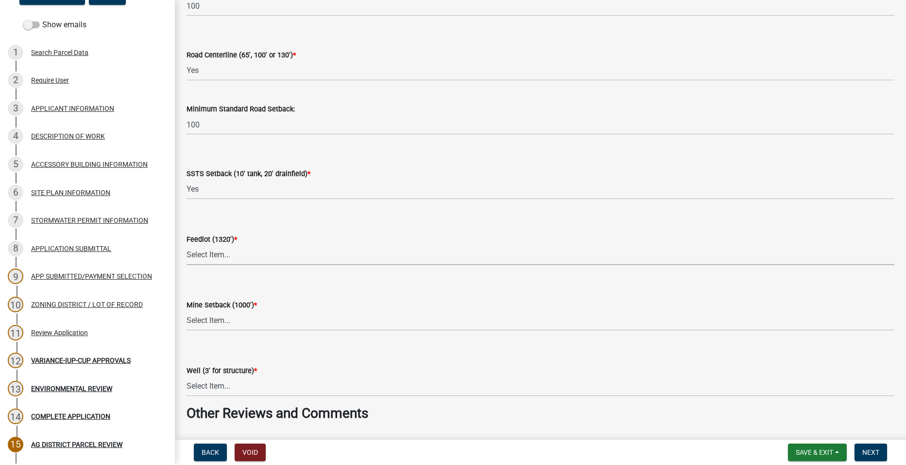
click at [212, 257] on select "Select Item... Yes No N/A" at bounding box center [541, 255] width 708 height 20
click at [187, 245] on select "Select Item... Yes No N/A" at bounding box center [541, 255] width 708 height 20
select select "2afcbc7a-ba70-4308-bdab-ed49491d43d0"
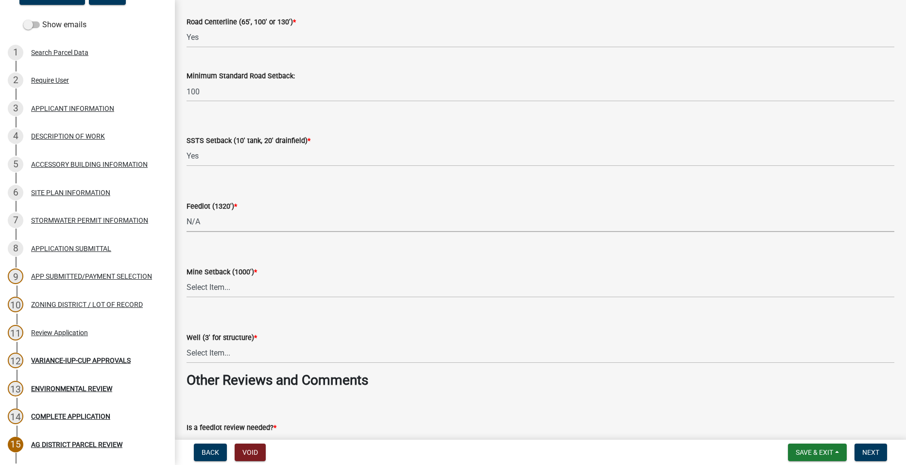
scroll to position [1312, 0]
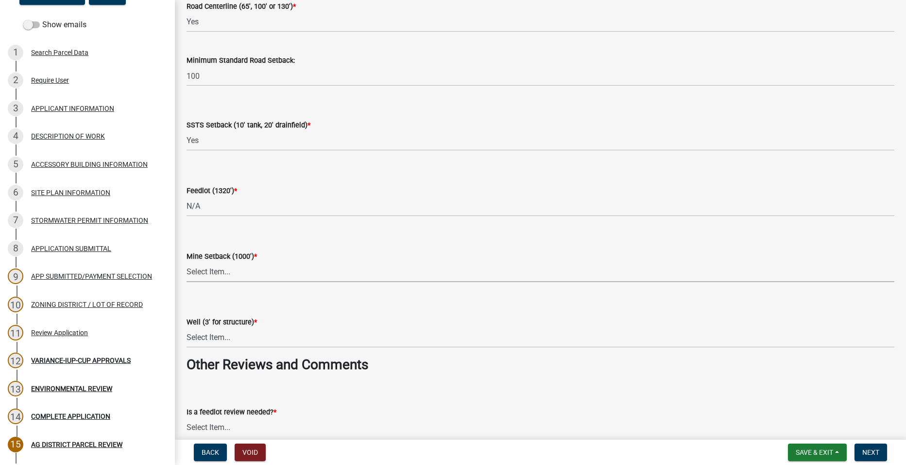
click at [223, 270] on select "Select Item... Yes No N/A" at bounding box center [541, 272] width 708 height 20
click at [187, 262] on select "Select Item... Yes No N/A" at bounding box center [541, 272] width 708 height 20
select select "2040f1b6-20ab-401b-9b6f-6f3fd46d4e8e"
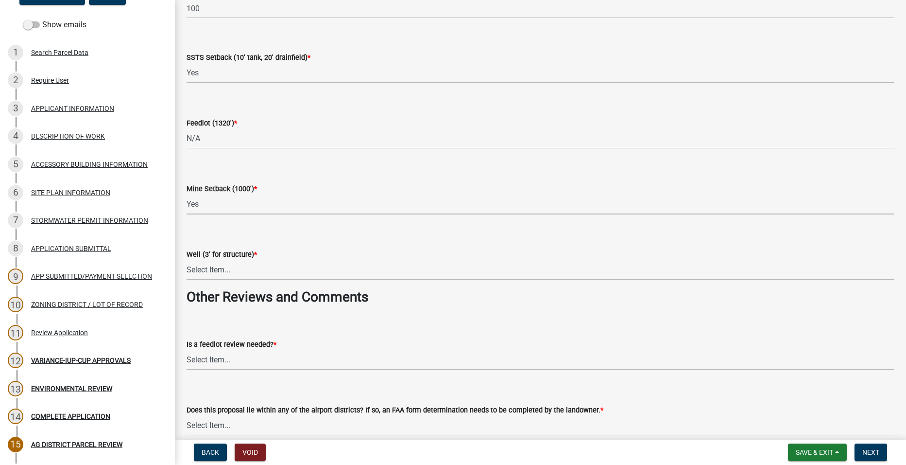
scroll to position [1409, 0]
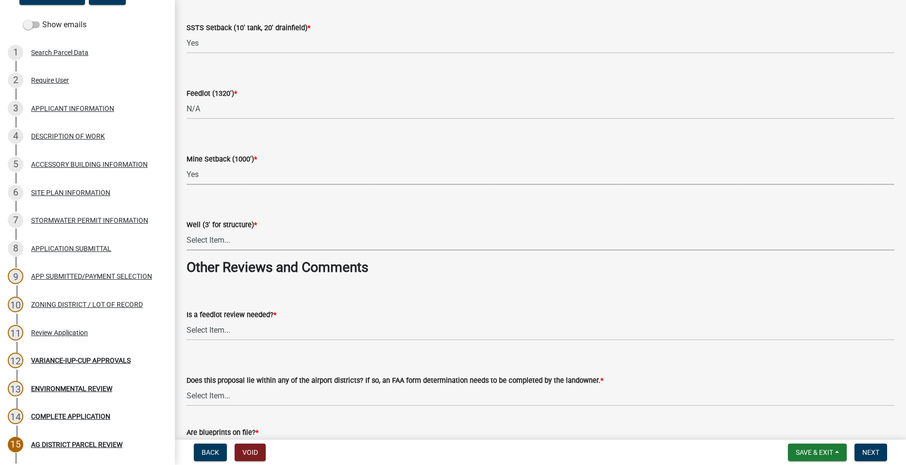
click at [209, 238] on select "Select Item... Yes No N/A" at bounding box center [541, 240] width 708 height 20
click at [187, 230] on select "Select Item... Yes No N/A" at bounding box center [541, 240] width 708 height 20
select select "6e389f70-961b-4b78-9c47-c422b69289d9"
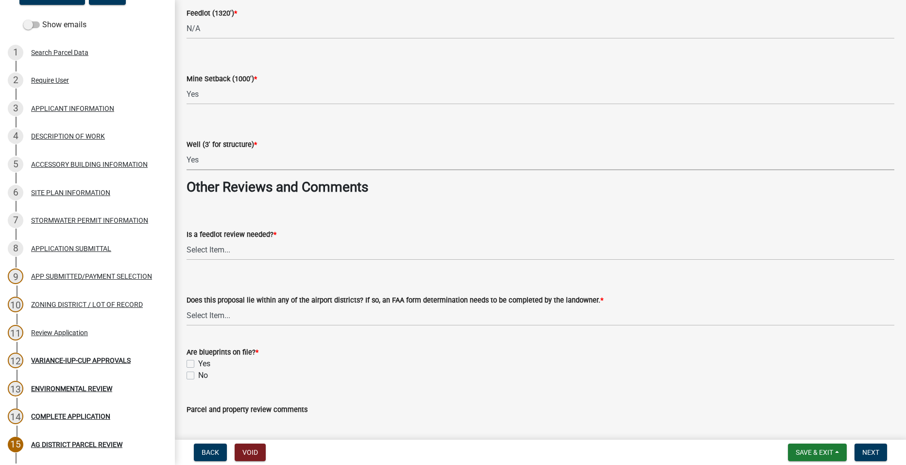
scroll to position [1506, 0]
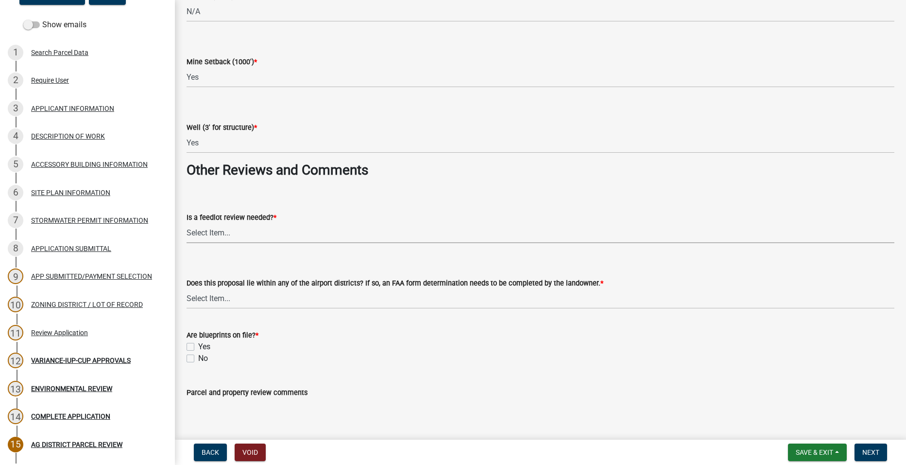
click at [207, 236] on select "Select Item... Yes No" at bounding box center [541, 233] width 708 height 20
click at [187, 223] on select "Select Item... Yes No" at bounding box center [541, 233] width 708 height 20
select select "1e0d970e-6746-4216-b065-d6933a69b3fa"
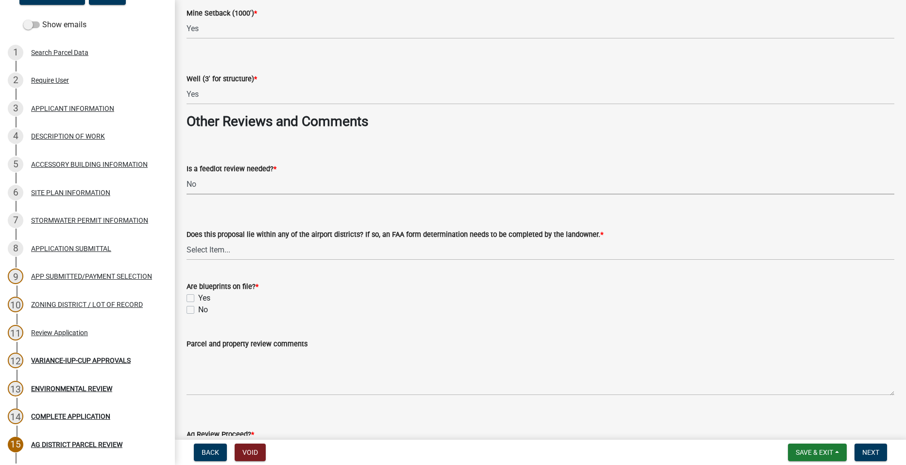
scroll to position [1604, 0]
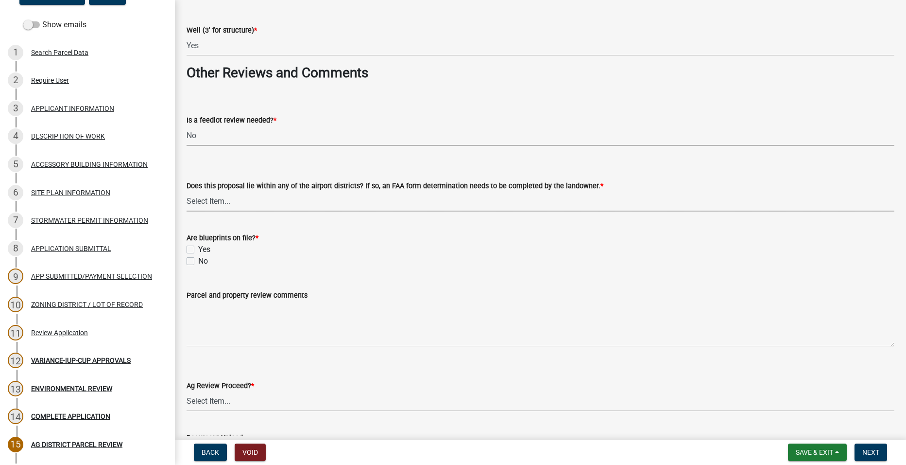
click at [250, 204] on select "Select Item... Yes No" at bounding box center [541, 201] width 708 height 20
click at [187, 191] on select "Select Item... Yes No" at bounding box center [541, 201] width 708 height 20
select select "44b75d30-e230-4ce0-8c0f-1ddadfe5cfb2"
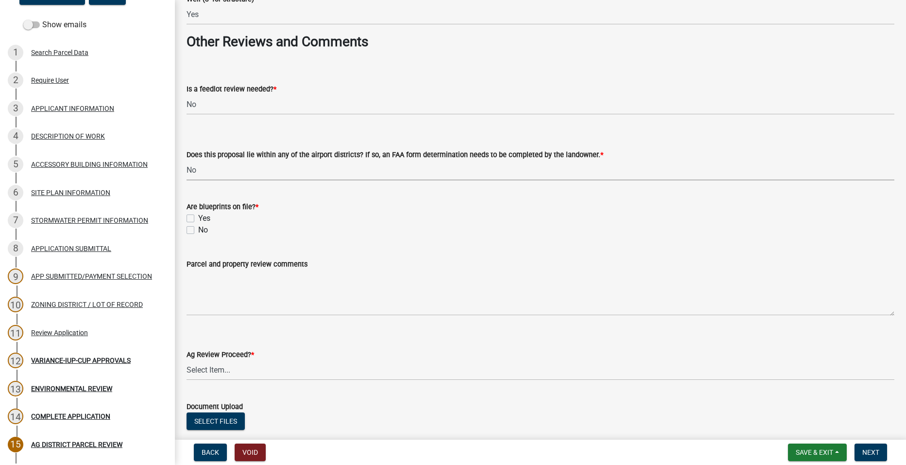
scroll to position [1652, 0]
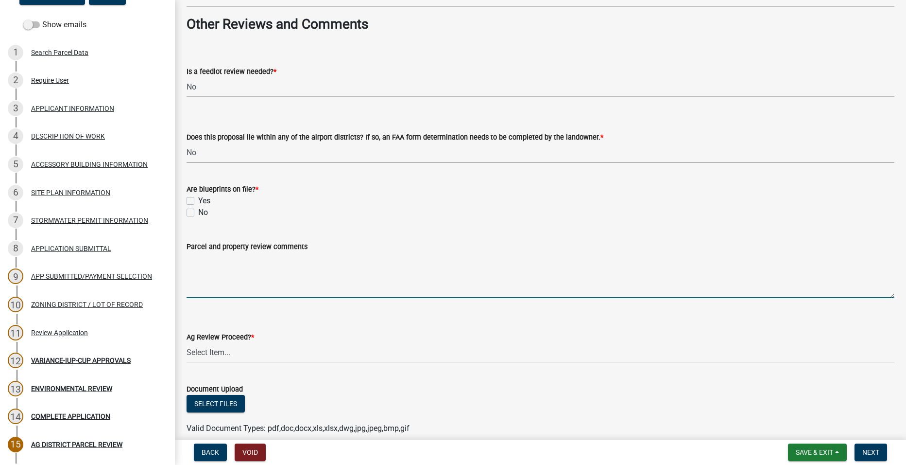
click at [233, 289] on textarea "Parcel and property review comments" at bounding box center [541, 275] width 708 height 46
type textarea "Building a grain storage bin. No feedlot review needed due to no expansion on t…"
click at [828, 452] on span "Save & Exit" at bounding box center [814, 452] width 37 height 8
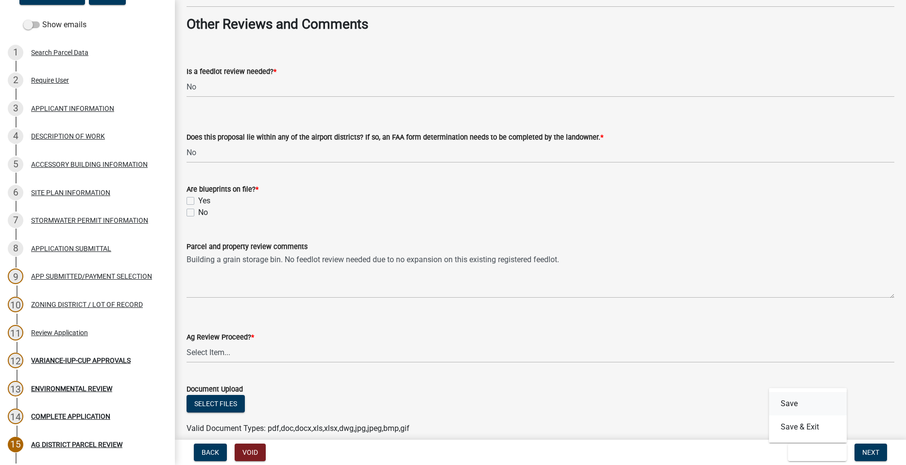
click at [797, 404] on button "Save" at bounding box center [808, 403] width 78 height 23
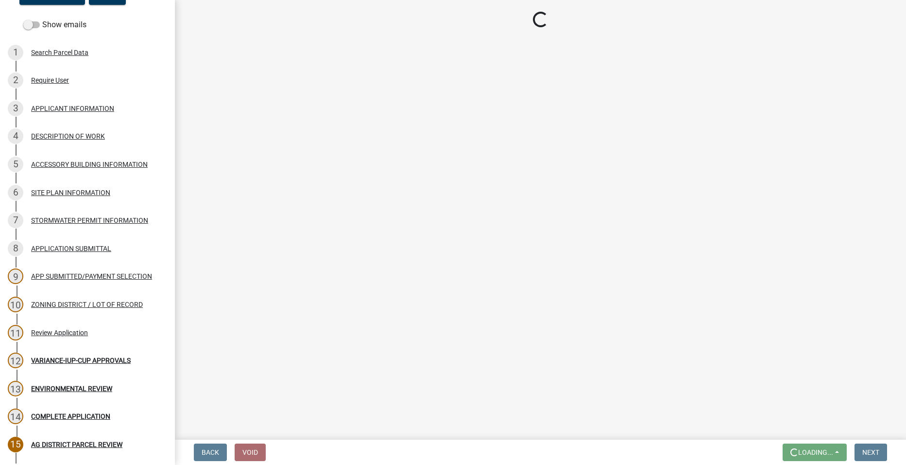
scroll to position [0, 0]
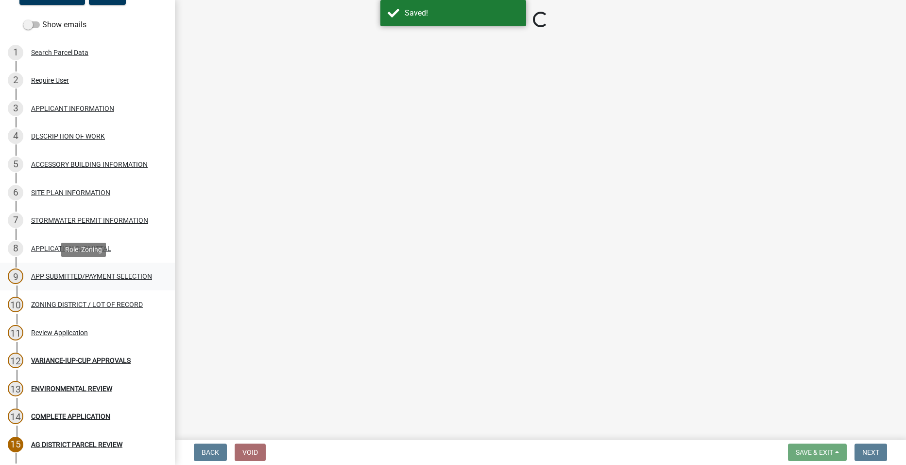
select select "fe23c68f-3976-40fb-92de-7ec6f88d0010"
select select "b48fe14e-3327-4657-9cad-e69f0ec06152"
select select "e720d887-05b7-48e7-b675-04570e4c9f75"
select select "3e342f75-9fb1-4b8c-bbeb-47cfa96347ca"
select select "c756e23e-ff22-4e58-8178-2621bc441b49"
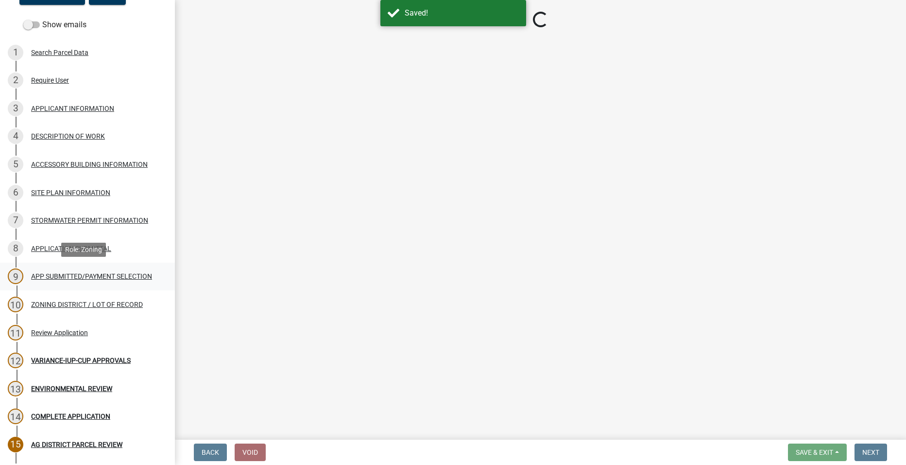
select select "93514e09-9993-4aea-b530-60a9708c3e74"
select select "a045efff-9645-47c6-b046-89cf1e905dd6"
select select "aa1ca06f-8d34-4542-998d-1b6ccdc96445"
select select "f47993c2-143f-42b0-843f-88b20baa7a0f"
select select "010a36e8-78ab-47dd-88f8-ccc0edf139b8"
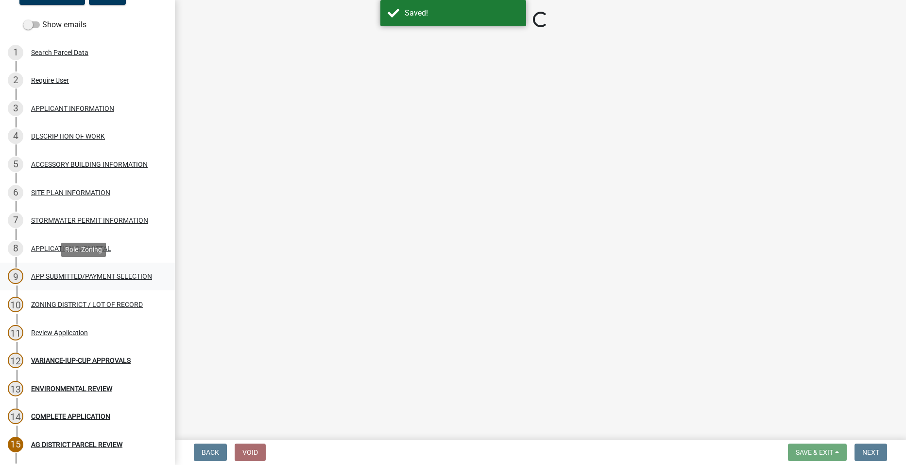
select select "617636dc-6122-45c9-991a-bd8b90cb2b24"
select select "2afcbc7a-ba70-4308-bdab-ed49491d43d0"
select select "2040f1b6-20ab-401b-9b6f-6f3fd46d4e8e"
select select "6e389f70-961b-4b78-9c47-c422b69289d9"
select select "1e0d970e-6746-4216-b065-d6933a69b3fa"
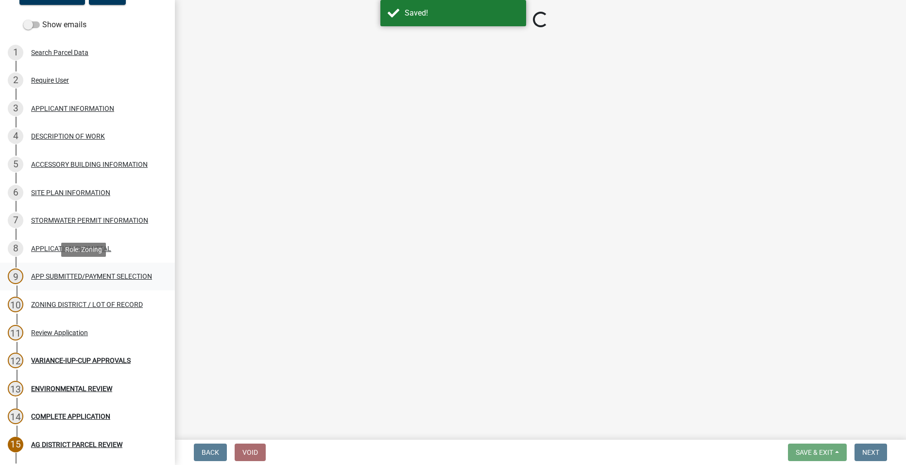
select select "44b75d30-e230-4ce0-8c0f-1ddadfe5cfb2"
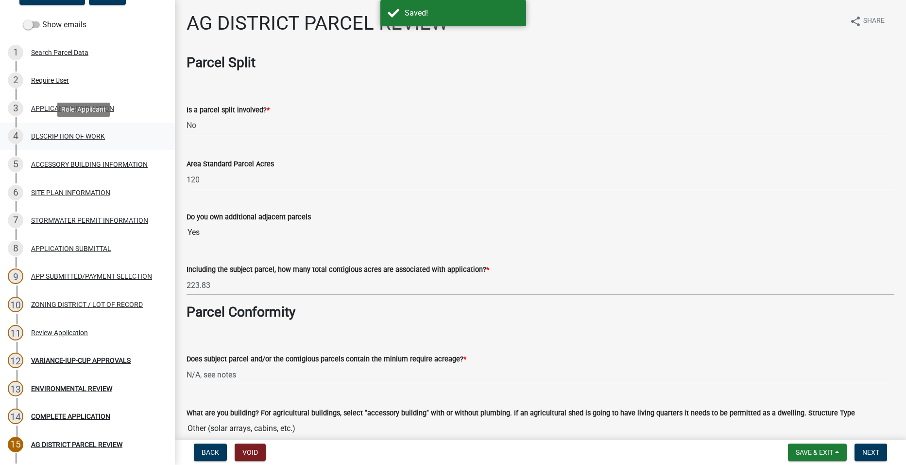
click at [68, 134] on div "DESCRIPTION OF WORK" at bounding box center [68, 136] width 74 height 7
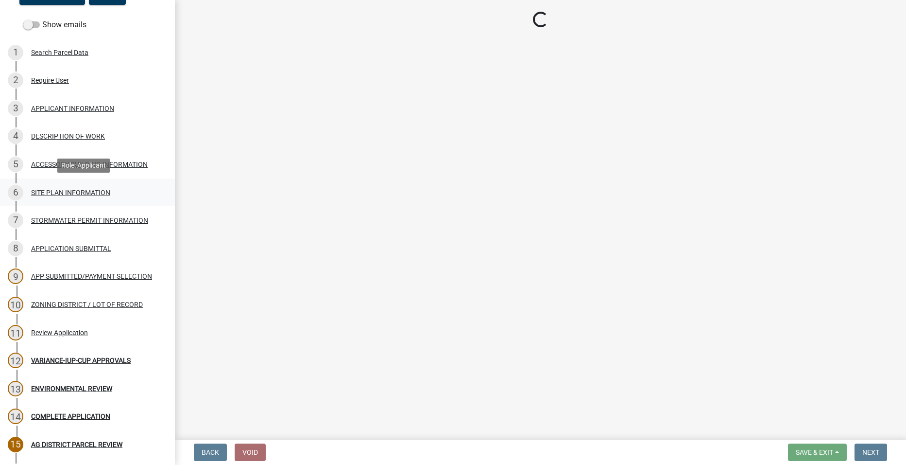
select select "8a50126a-ac8f-44d1-8890-2a914b053a60"
select select "6fa3780f-5db1-4692-8b38-e5e5a086efc1"
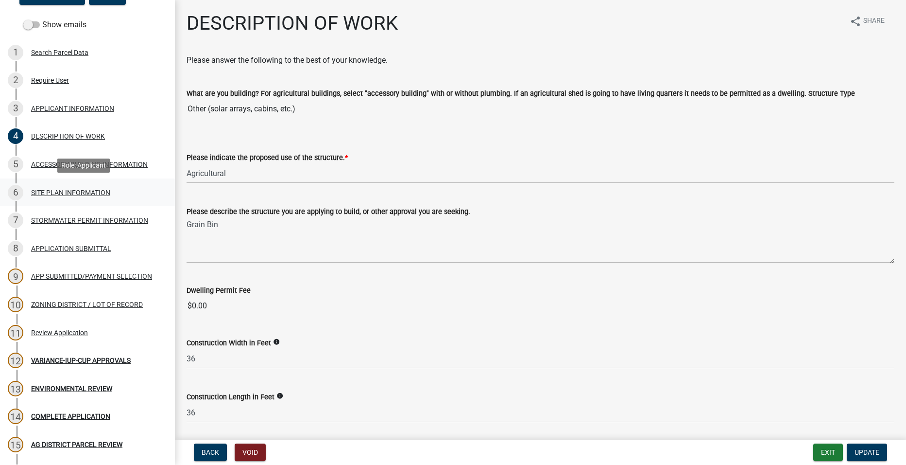
click at [69, 191] on div "SITE PLAN INFORMATION" at bounding box center [70, 192] width 79 height 7
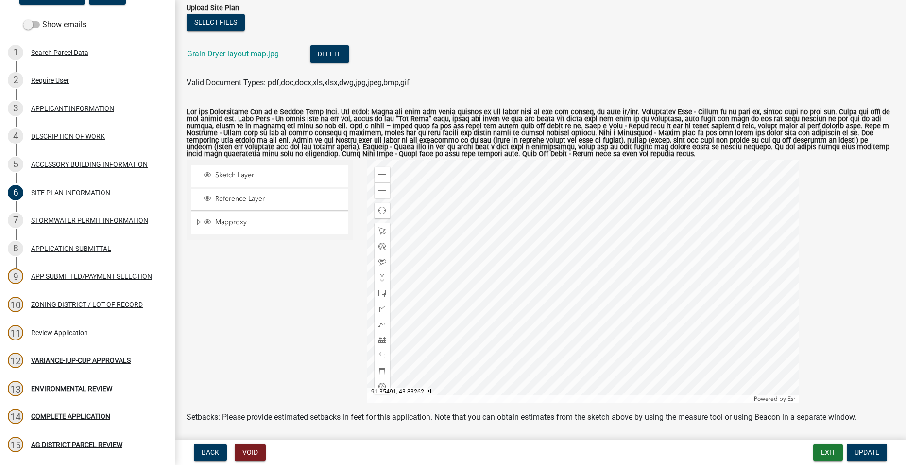
scroll to position [97, 0]
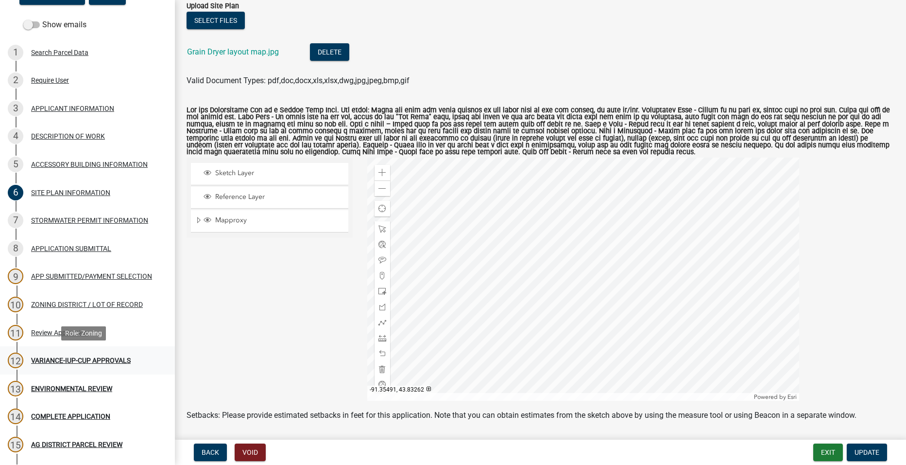
click at [78, 357] on div "VARIANCE-IUP-CUP APPROVALS" at bounding box center [81, 360] width 100 height 7
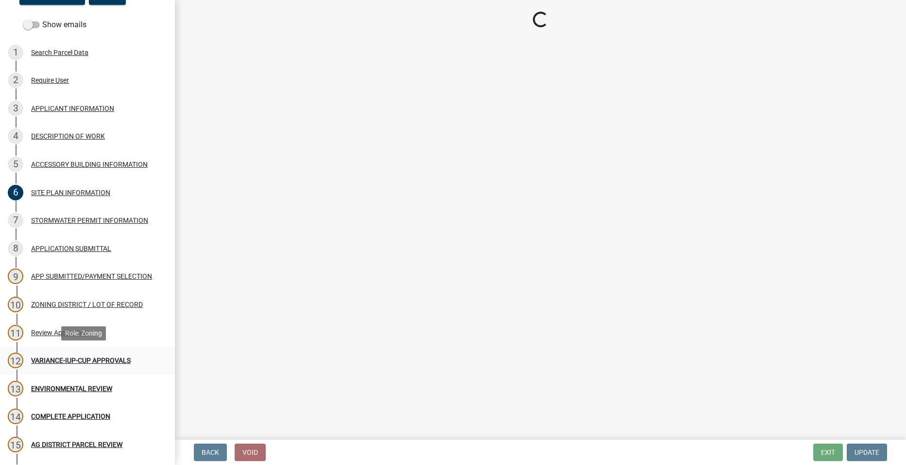
scroll to position [0, 0]
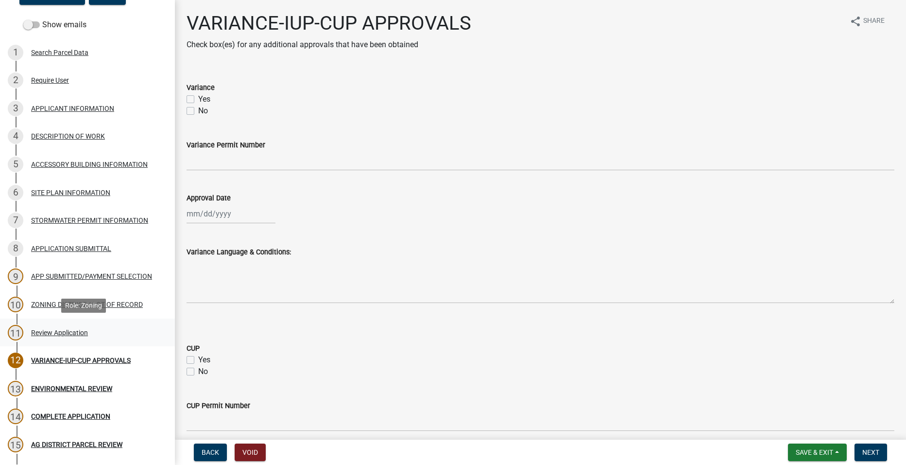
click at [67, 330] on div "Review Application" at bounding box center [59, 332] width 57 height 7
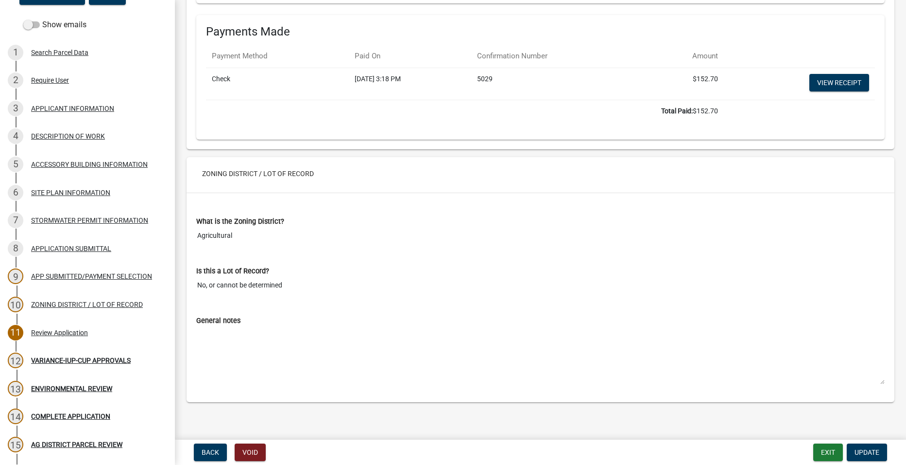
scroll to position [3519, 0]
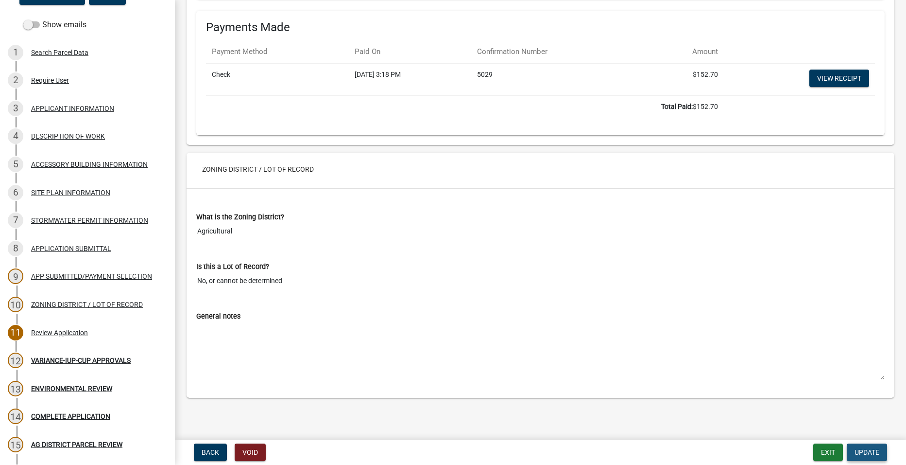
click at [863, 453] on span "Update" at bounding box center [867, 452] width 25 height 8
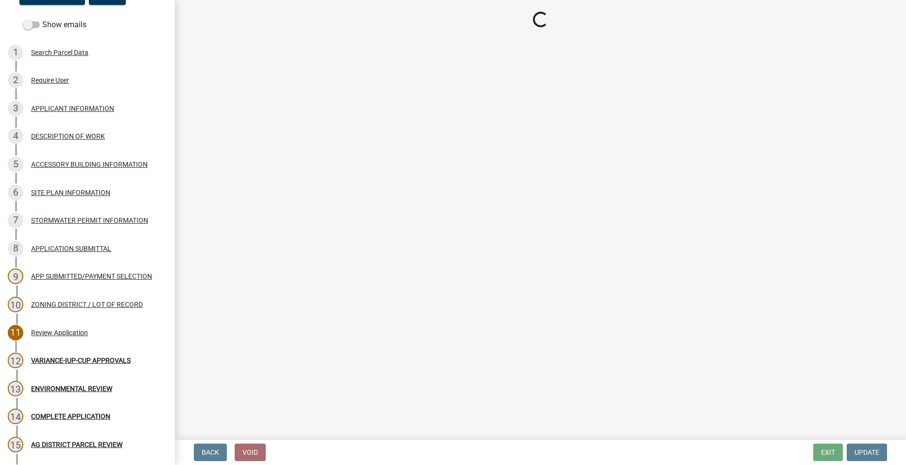
select select "fe23c68f-3976-40fb-92de-7ec6f88d0010"
select select "b48fe14e-3327-4657-9cad-e69f0ec06152"
select select "e720d887-05b7-48e7-b675-04570e4c9f75"
select select "3e342f75-9fb1-4b8c-bbeb-47cfa96347ca"
select select "c756e23e-ff22-4e58-8178-2621bc441b49"
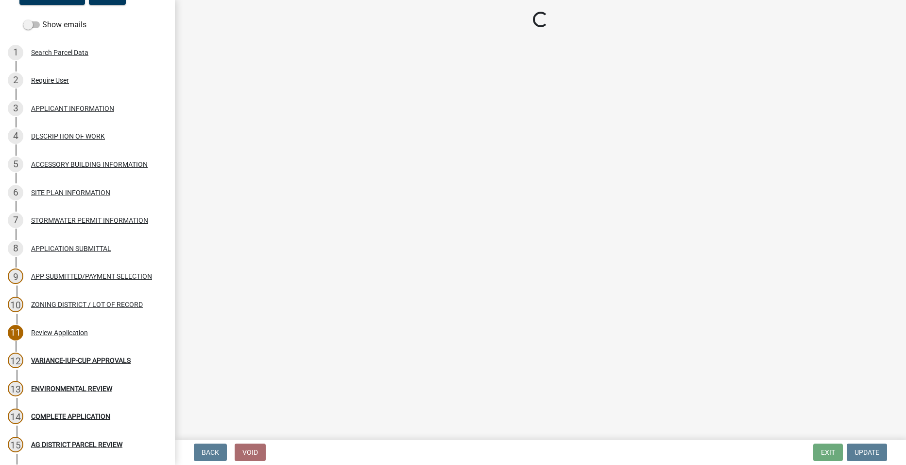
select select "93514e09-9993-4aea-b530-60a9708c3e74"
select select "a045efff-9645-47c6-b046-89cf1e905dd6"
select select "aa1ca06f-8d34-4542-998d-1b6ccdc96445"
select select "f47993c2-143f-42b0-843f-88b20baa7a0f"
select select "010a36e8-78ab-47dd-88f8-ccc0edf139b8"
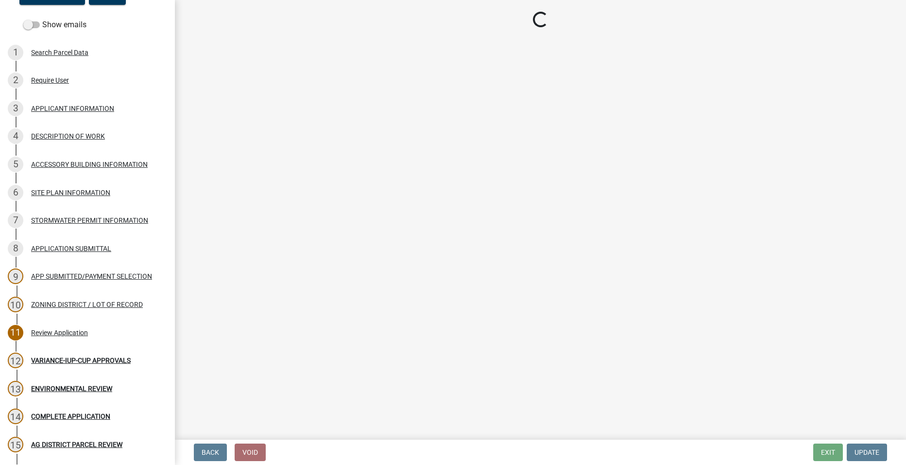
select select "617636dc-6122-45c9-991a-bd8b90cb2b24"
select select "2afcbc7a-ba70-4308-bdab-ed49491d43d0"
select select "2040f1b6-20ab-401b-9b6f-6f3fd46d4e8e"
select select "6e389f70-961b-4b78-9c47-c422b69289d9"
select select "1e0d970e-6746-4216-b065-d6933a69b3fa"
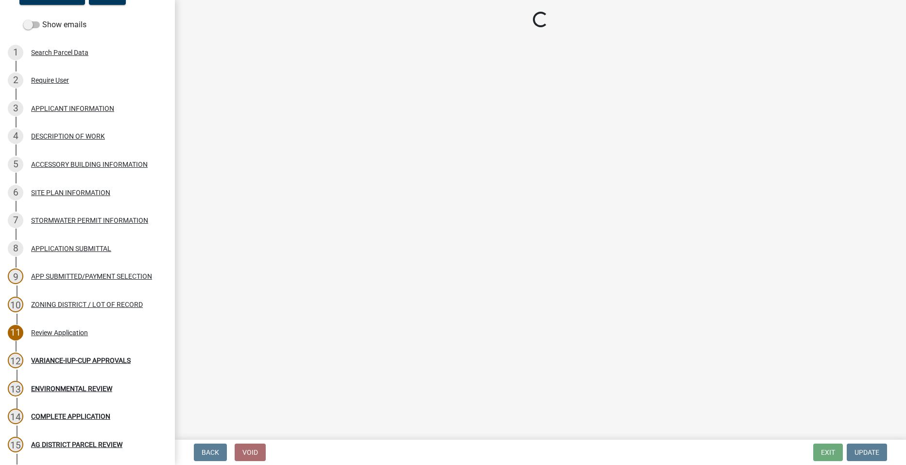
select select "44b75d30-e230-4ce0-8c0f-1ddadfe5cfb2"
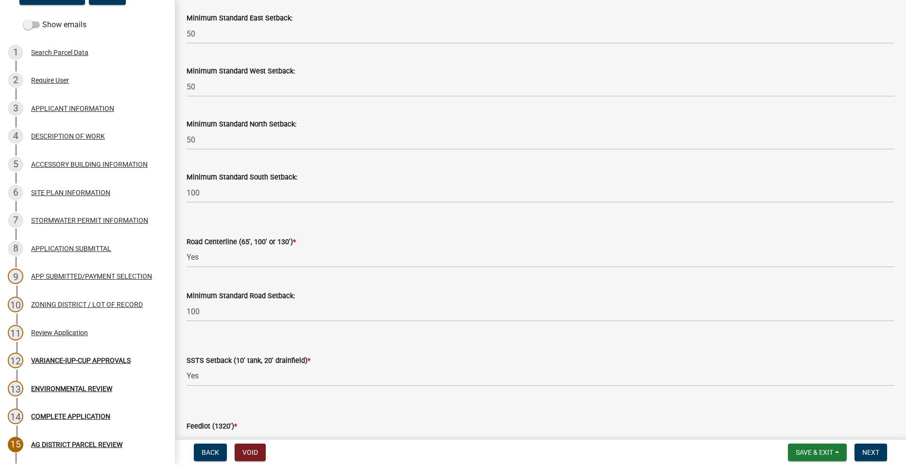
scroll to position [1069, 0]
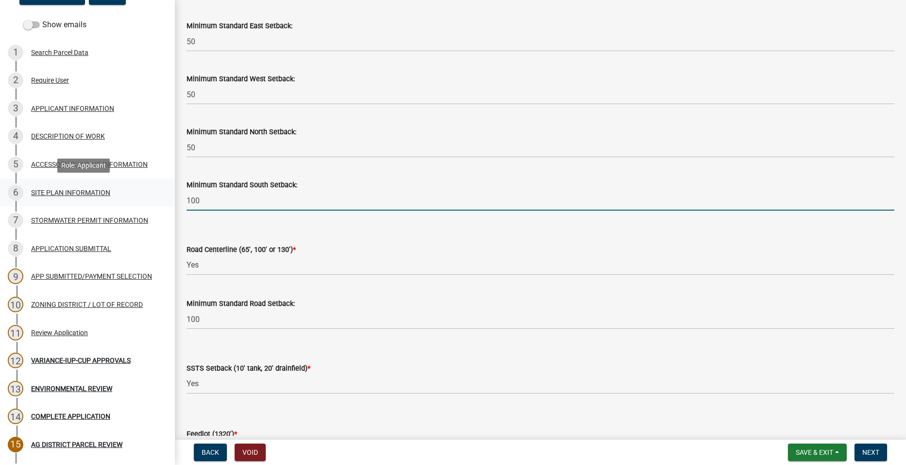
drag, startPoint x: 204, startPoint y: 201, endPoint x: 146, endPoint y: 199, distance: 57.9
click at [146, 199] on div "Zoning Application 2025-Z-456979 Edit View Summary Notes Show emails 1 Search P…" at bounding box center [453, 232] width 906 height 465
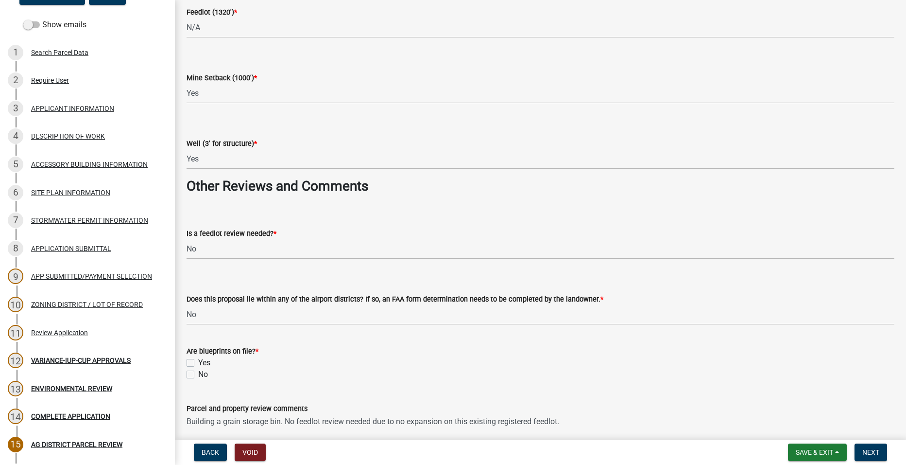
scroll to position [1506, 0]
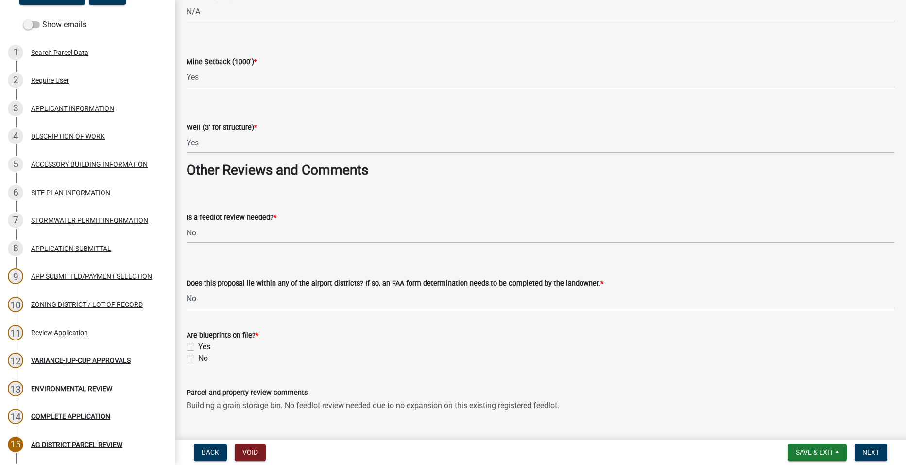
type input "50"
click at [198, 355] on label "No" at bounding box center [203, 358] width 10 height 12
click at [198, 355] on input "No" at bounding box center [201, 355] width 6 height 6
checkbox input "true"
checkbox input "false"
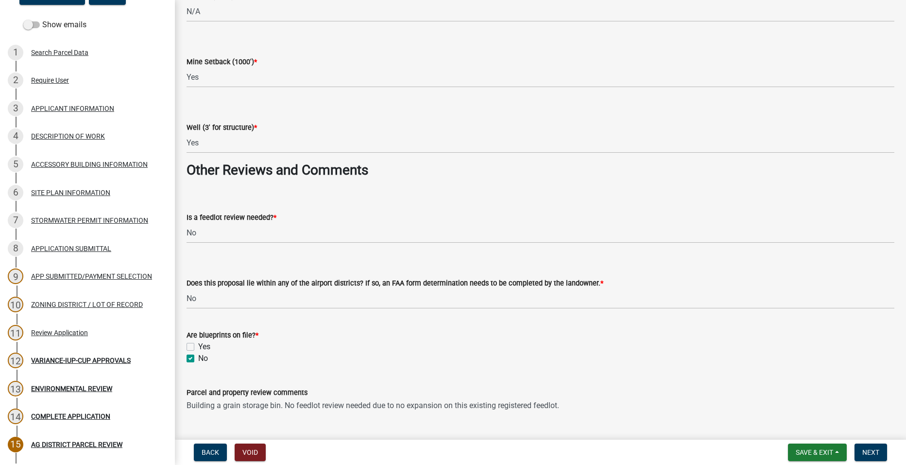
checkbox input "true"
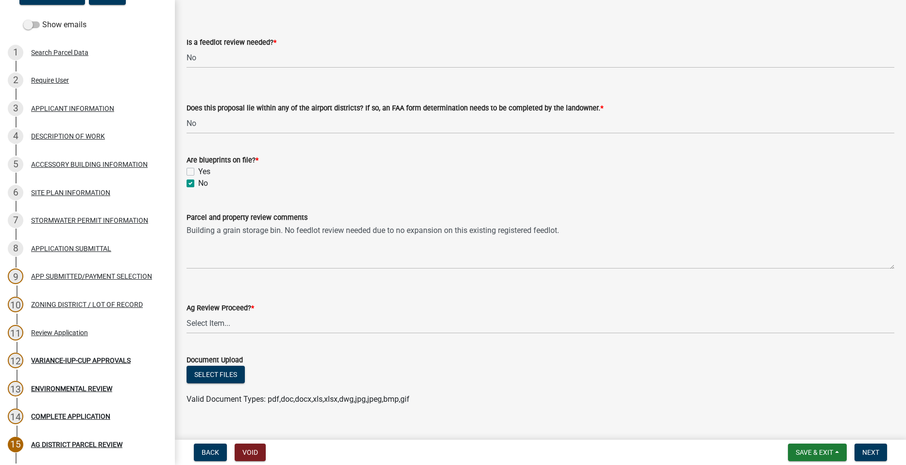
scroll to position [1697, 0]
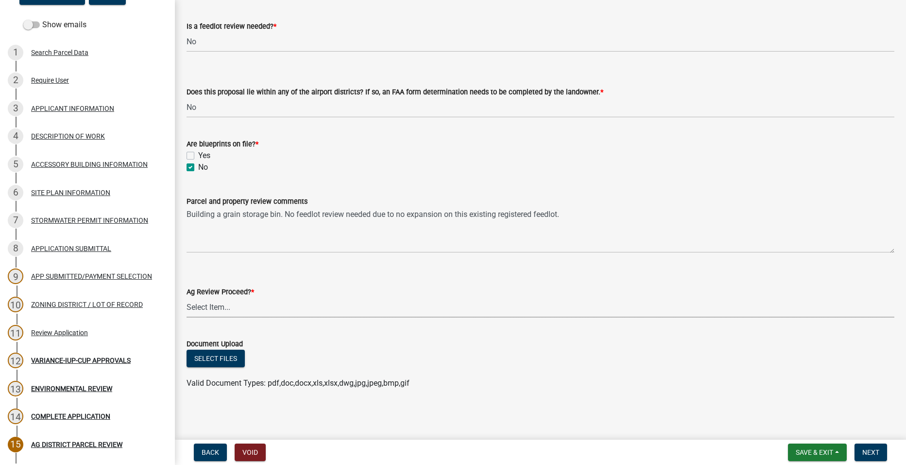
click at [227, 305] on select "Select Item... Proceed with review Deny permit at this time" at bounding box center [541, 307] width 708 height 20
click at [187, 297] on select "Select Item... Proceed with review Deny permit at this time" at bounding box center [541, 307] width 708 height 20
select select "6d223645-95f1-4b70-a074-2c09099ea196"
click at [798, 449] on span "Save & Exit" at bounding box center [814, 452] width 37 height 8
click at [782, 401] on button "Save" at bounding box center [808, 403] width 78 height 23
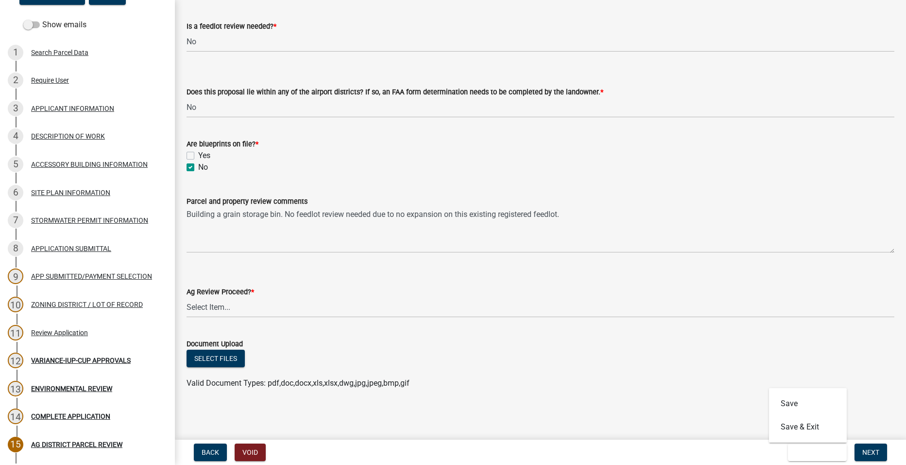
scroll to position [0, 0]
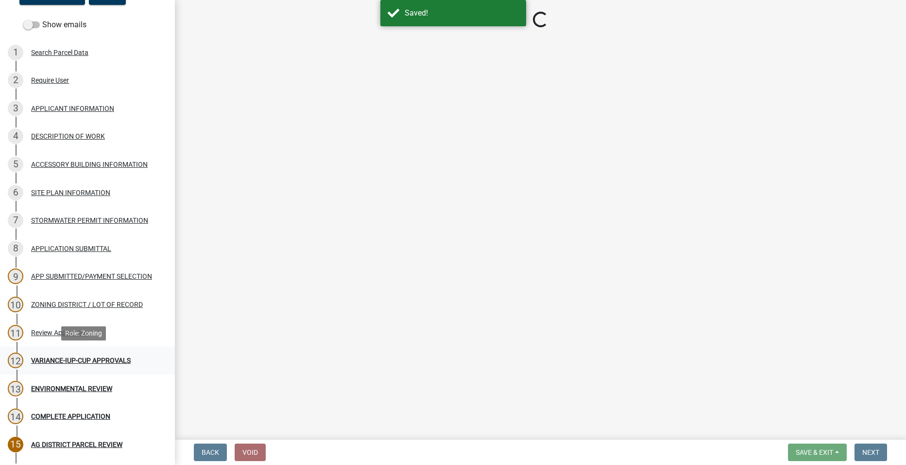
click at [86, 358] on div "VARIANCE-IUP-CUP APPROVALS" at bounding box center [81, 360] width 100 height 7
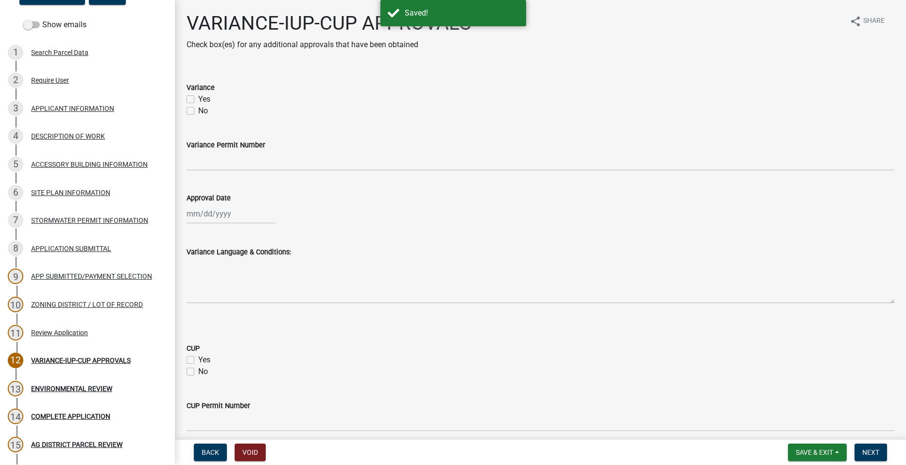
select select "fe23c68f-3976-40fb-92de-7ec6f88d0010"
select select "b48fe14e-3327-4657-9cad-e69f0ec06152"
select select "e720d887-05b7-48e7-b675-04570e4c9f75"
select select "3e342f75-9fb1-4b8c-bbeb-47cfa96347ca"
select select "c756e23e-ff22-4e58-8178-2621bc441b49"
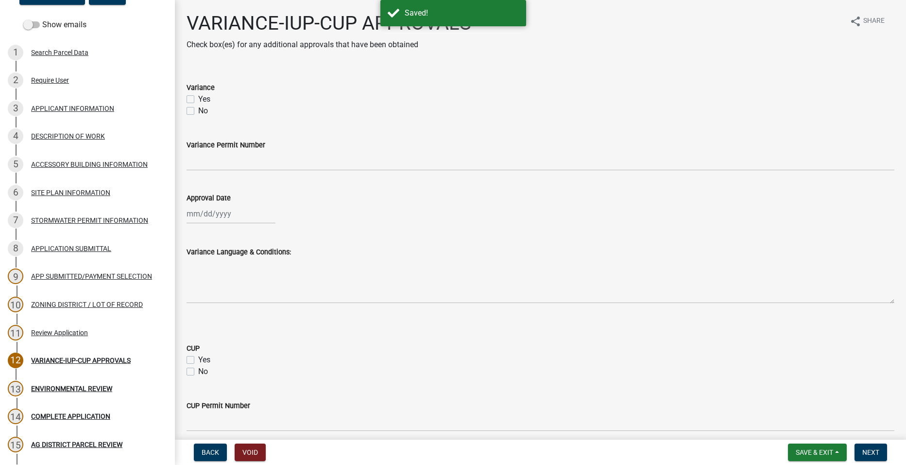
select select "93514e09-9993-4aea-b530-60a9708c3e74"
select select "a045efff-9645-47c6-b046-89cf1e905dd6"
select select "aa1ca06f-8d34-4542-998d-1b6ccdc96445"
select select "f47993c2-143f-42b0-843f-88b20baa7a0f"
select select "010a36e8-78ab-47dd-88f8-ccc0edf139b8"
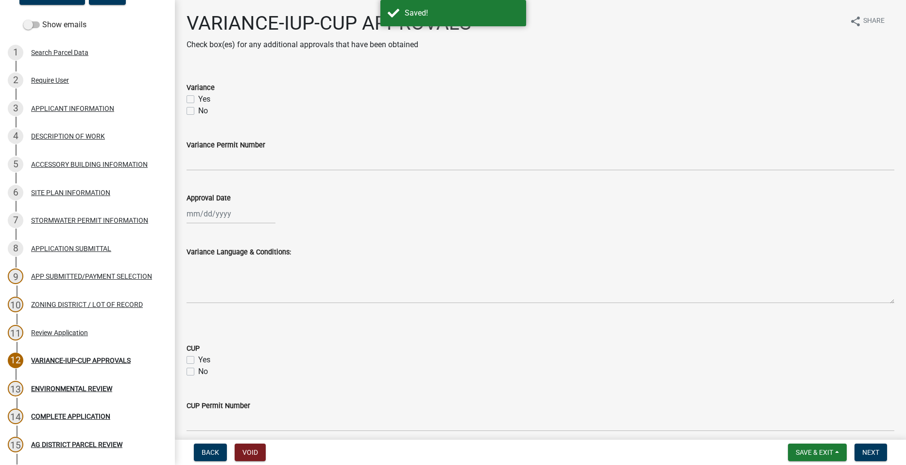
select select "617636dc-6122-45c9-991a-bd8b90cb2b24"
select select "2afcbc7a-ba70-4308-bdab-ed49491d43d0"
select select "2040f1b6-20ab-401b-9b6f-6f3fd46d4e8e"
select select "6e389f70-961b-4b78-9c47-c422b69289d9"
select select "1e0d970e-6746-4216-b065-d6933a69b3fa"
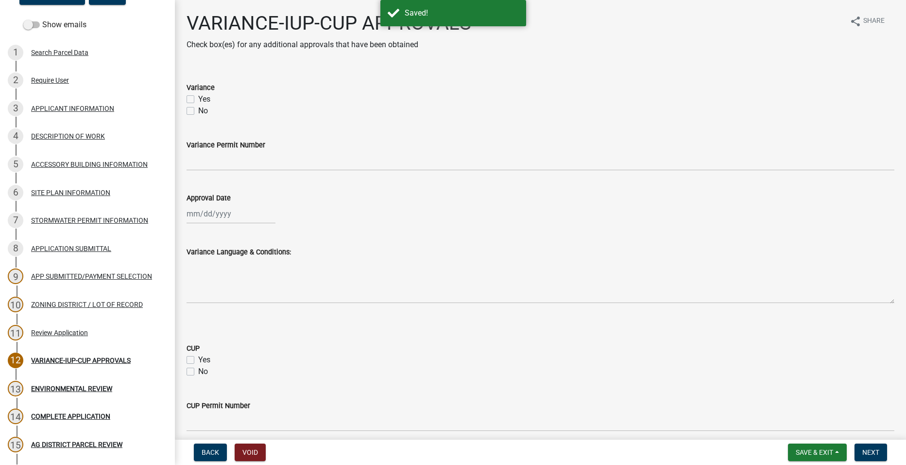
select select "44b75d30-e230-4ce0-8c0f-1ddadfe5cfb2"
select select "6d223645-95f1-4b70-a074-2c09099ea196"
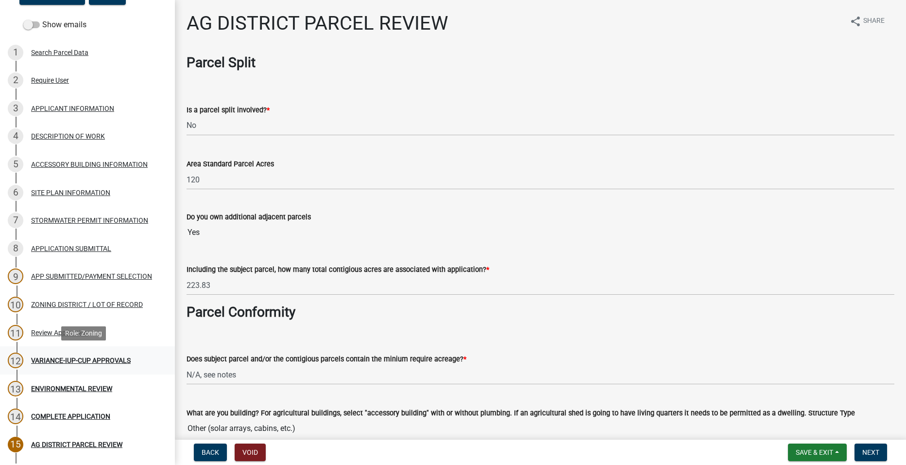
click at [43, 360] on div "VARIANCE-IUP-CUP APPROVALS" at bounding box center [81, 360] width 100 height 7
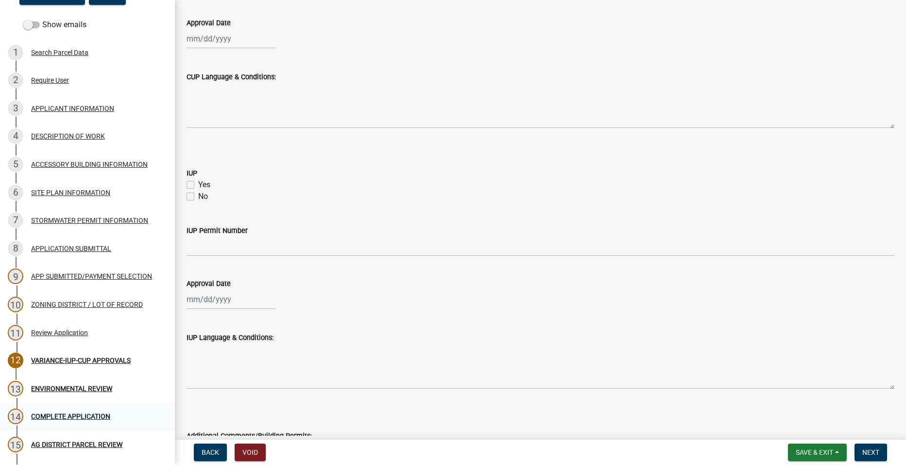
scroll to position [437, 0]
click at [78, 387] on div "ENVIRONMENTAL REVIEW" at bounding box center [71, 388] width 81 height 7
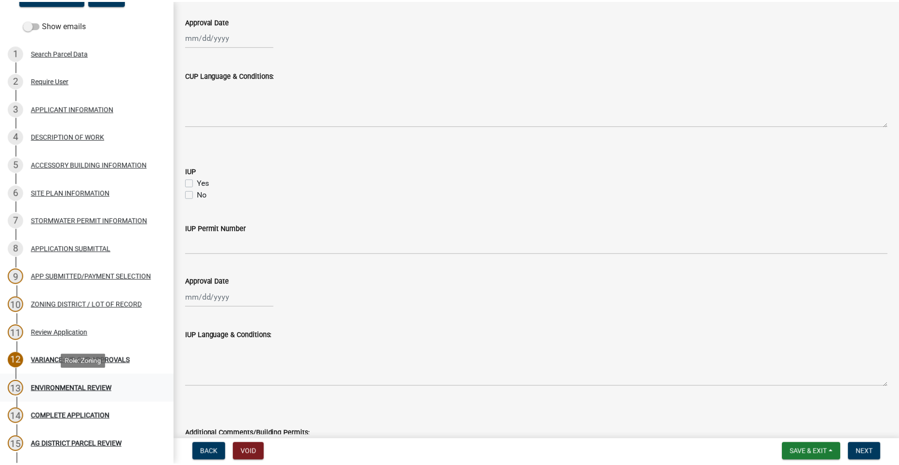
scroll to position [0, 0]
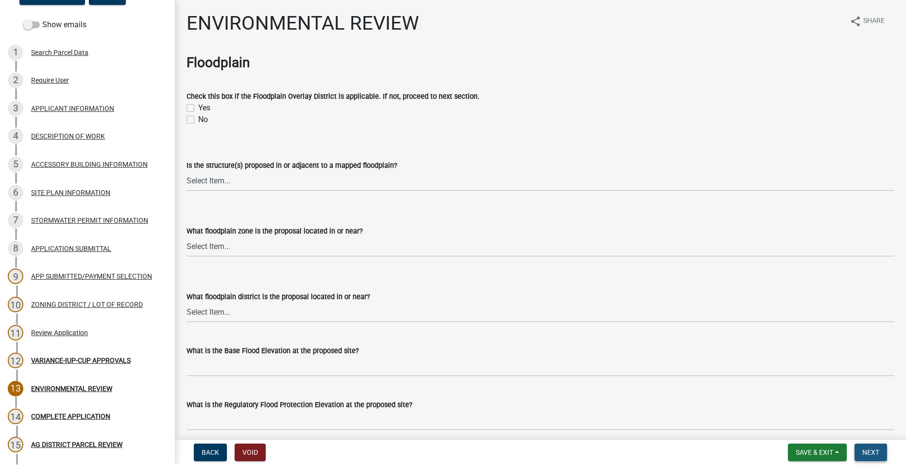
click at [865, 451] on span "Next" at bounding box center [871, 452] width 17 height 8
click at [808, 455] on span "Save & Exit" at bounding box center [814, 452] width 37 height 8
click at [794, 429] on button "Save & Exit" at bounding box center [808, 426] width 78 height 23
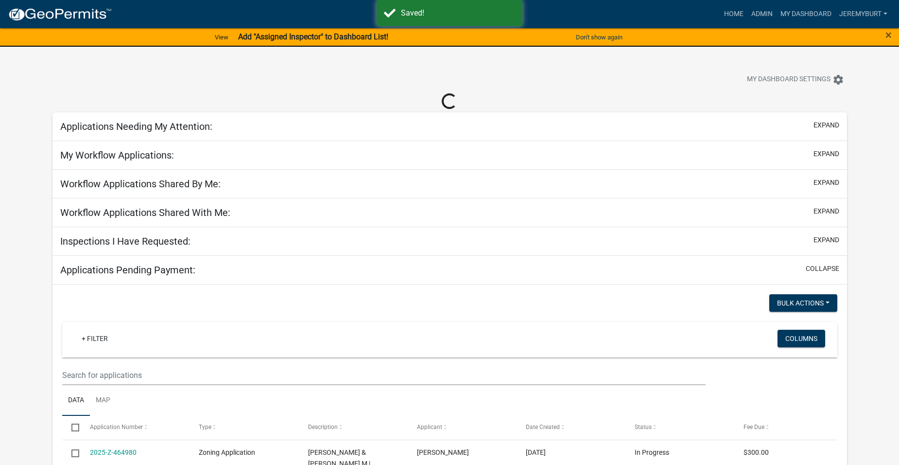
select select "1: 25"
